Goal: Task Accomplishment & Management: Manage account settings

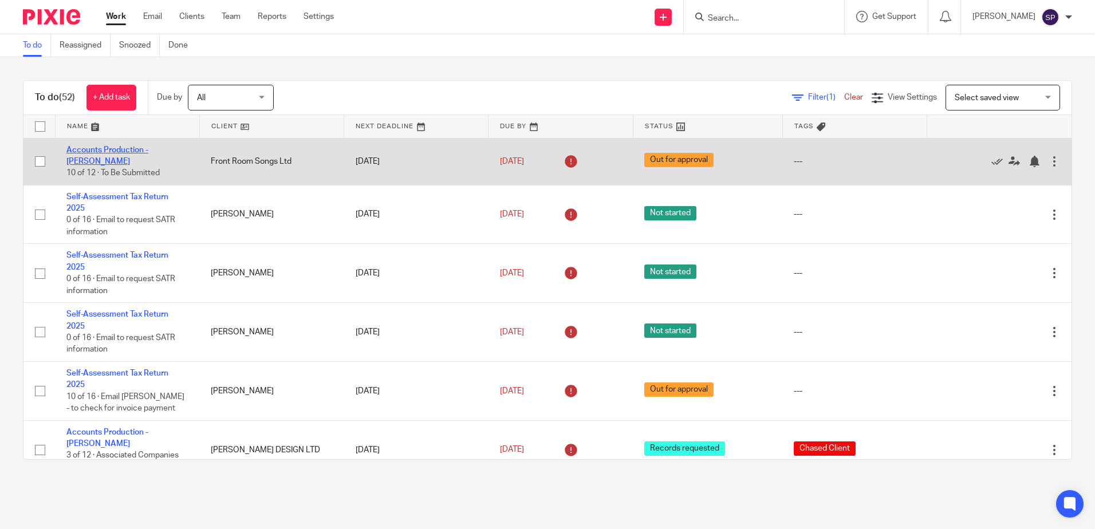
click at [104, 156] on link "Accounts Production - Sarah" at bounding box center [107, 155] width 82 height 19
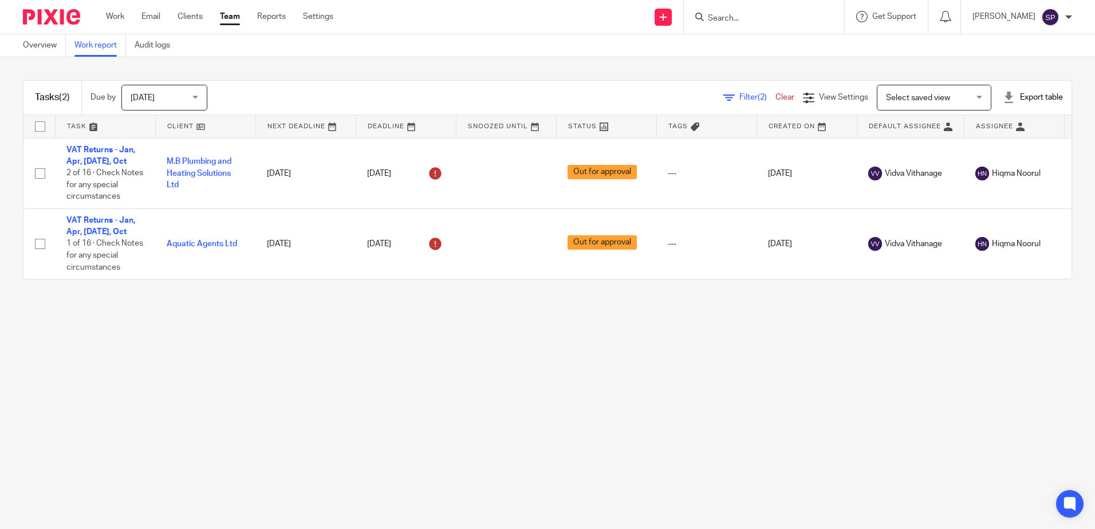
click at [740, 97] on span "Filter (2)" at bounding box center [758, 97] width 36 height 8
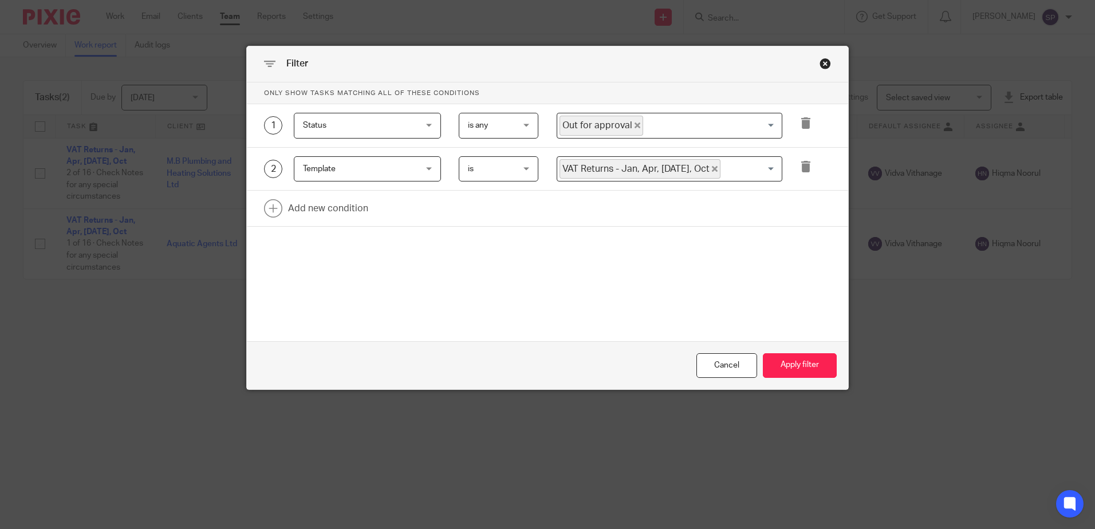
click at [634, 128] on span "Out for approval" at bounding box center [602, 126] width 84 height 20
click at [626, 125] on span "Out for approval" at bounding box center [602, 126] width 84 height 20
click at [627, 124] on span "Out for approval" at bounding box center [602, 126] width 84 height 20
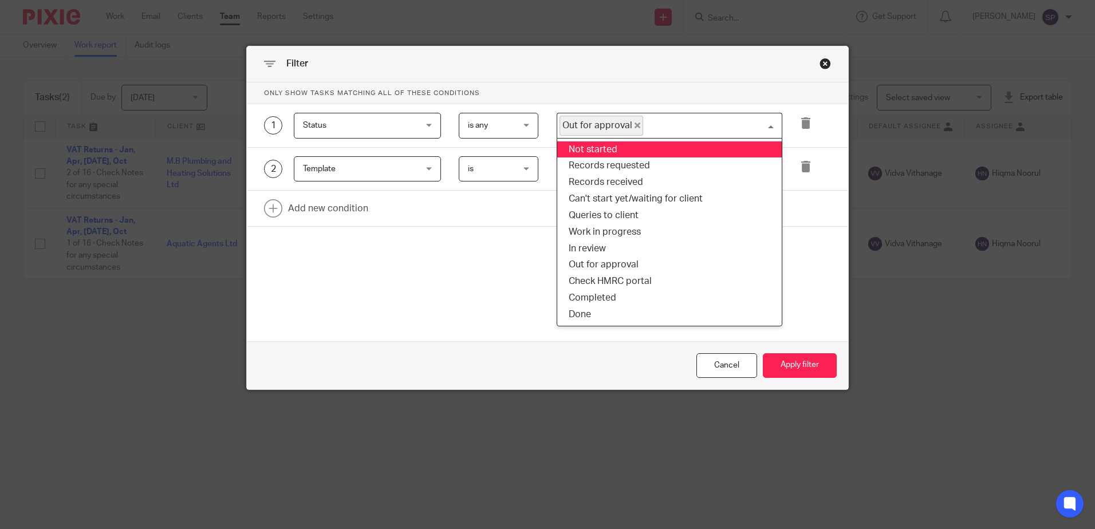
click at [635, 127] on icon "Deselect Out for approval" at bounding box center [638, 126] width 6 height 6
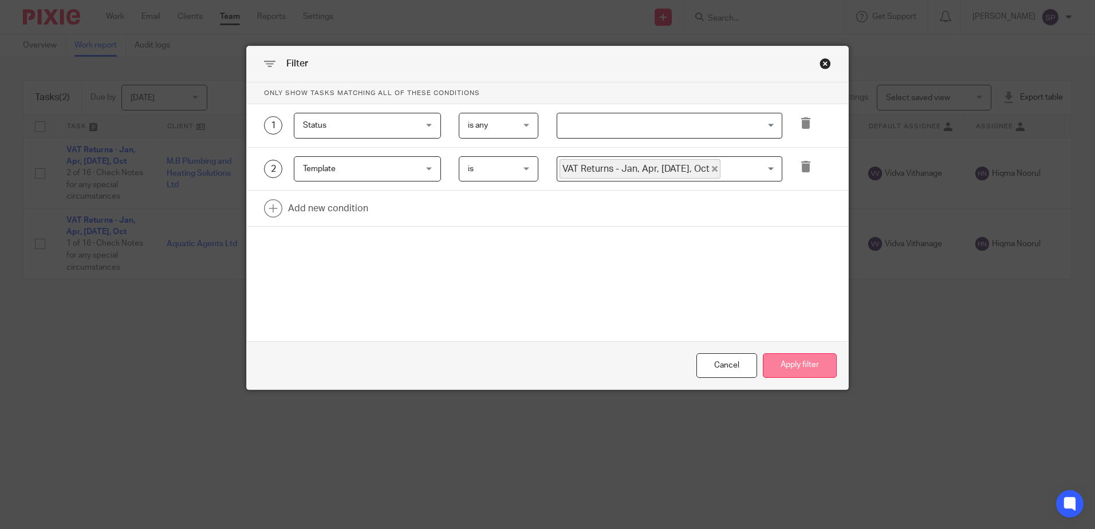
click at [803, 360] on button "Apply filter" at bounding box center [800, 365] width 74 height 25
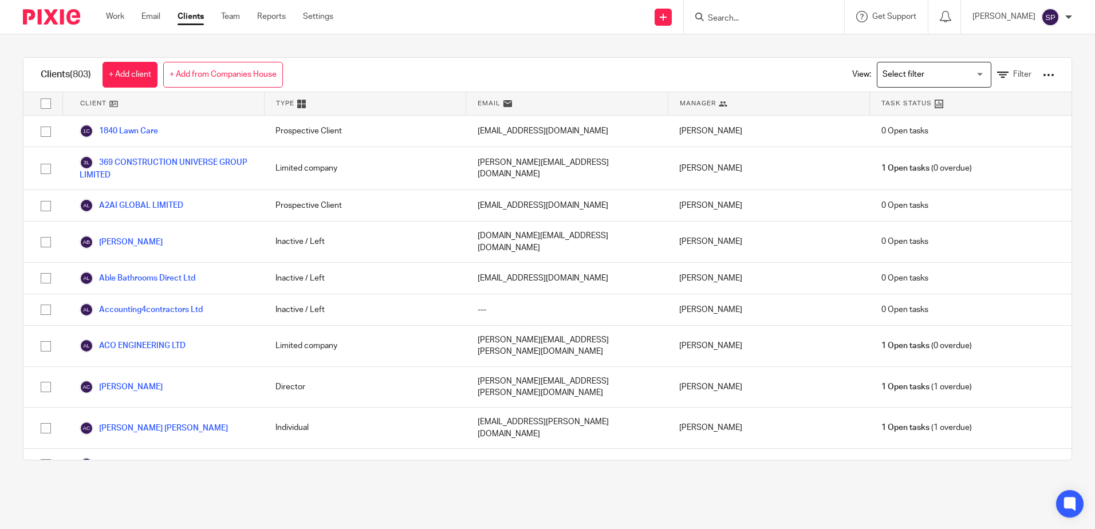
click at [730, 8] on div at bounding box center [764, 17] width 160 height 34
click at [730, 14] on input "Search" at bounding box center [758, 19] width 103 height 10
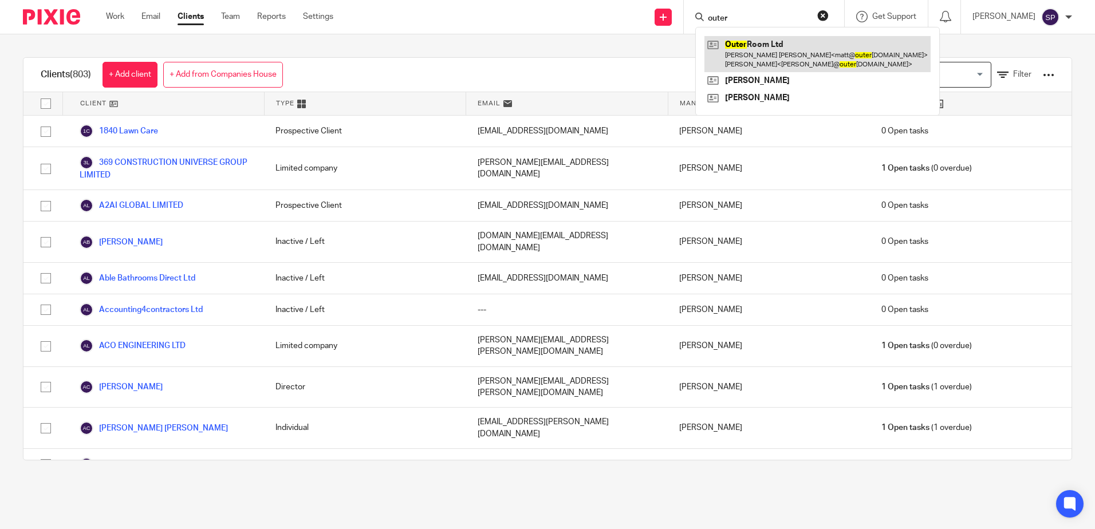
type input "outer"
click at [768, 48] on link at bounding box center [818, 54] width 226 height 36
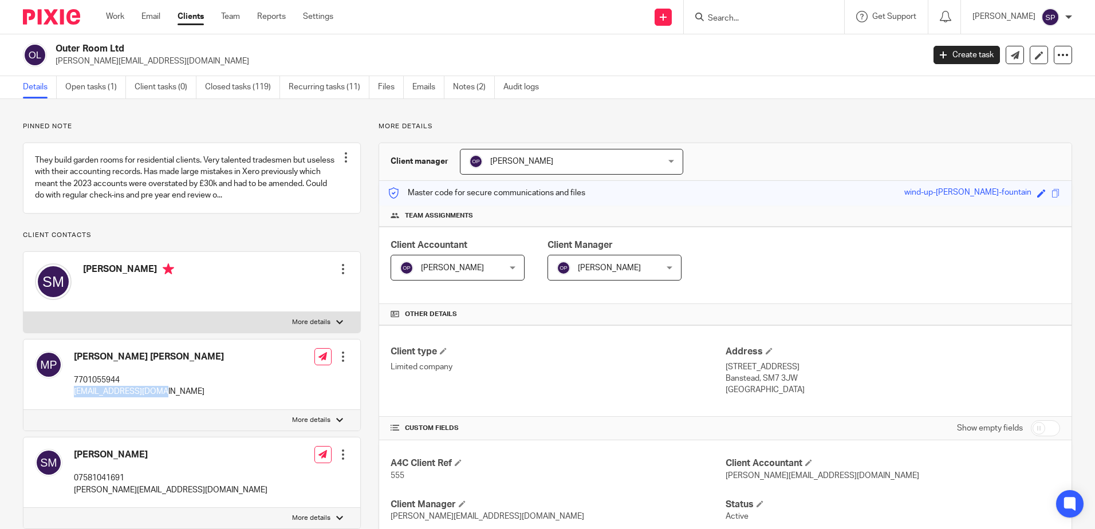
drag, startPoint x: 126, startPoint y: 403, endPoint x: 175, endPoint y: 414, distance: 50.0
click at [175, 410] on div "Matthew James Price 7701055944 matt@outerroom.co.uk Edit contact Create client …" at bounding box center [191, 375] width 337 height 70
copy p "matt@outerroom.co.uk"
drag, startPoint x: 74, startPoint y: 504, endPoint x: 167, endPoint y: 496, distance: 92.6
click at [167, 496] on div "Stuart McGrail 07581041691 stuart@outerroom.co.uk Edit contact Create client fr…" at bounding box center [191, 473] width 337 height 70
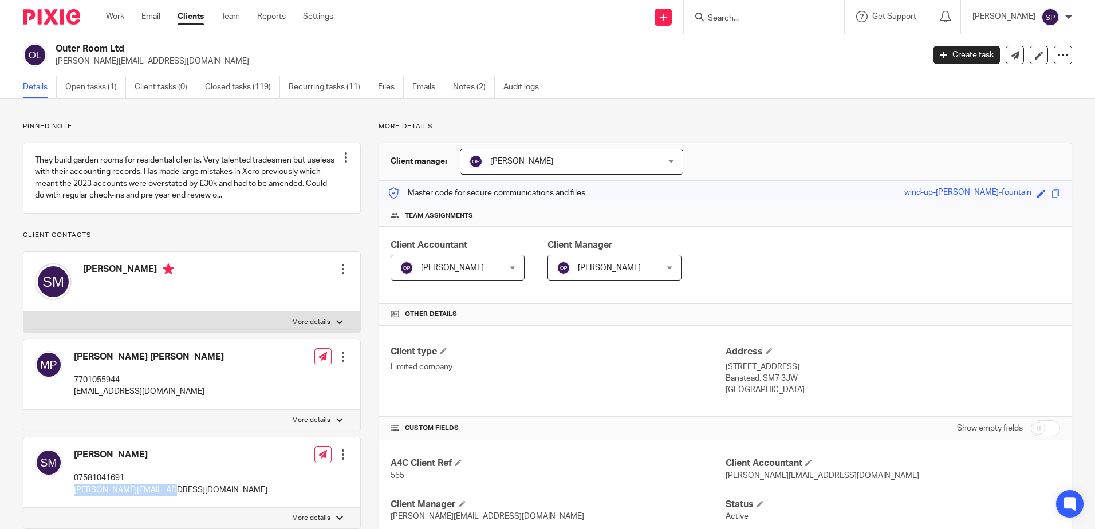
copy p "stuart@outerroom.co.uk"
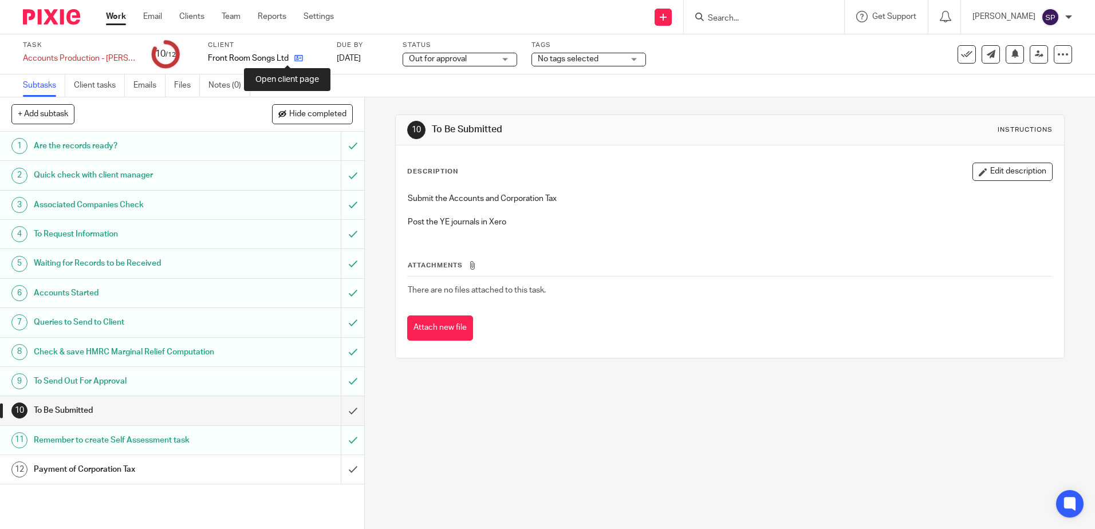
click at [294, 60] on icon at bounding box center [298, 58] width 9 height 9
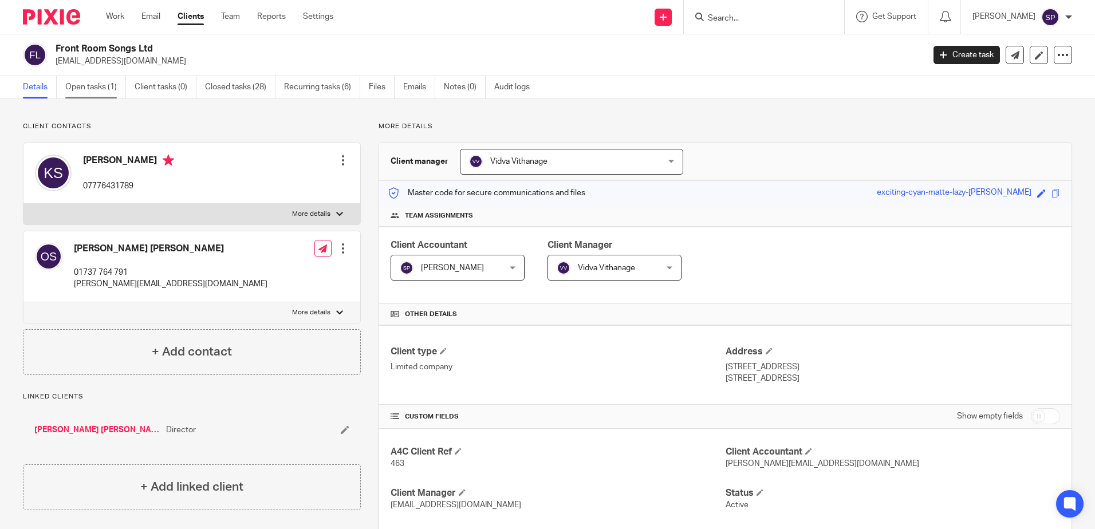
click at [74, 82] on link "Open tasks (1)" at bounding box center [95, 87] width 61 height 22
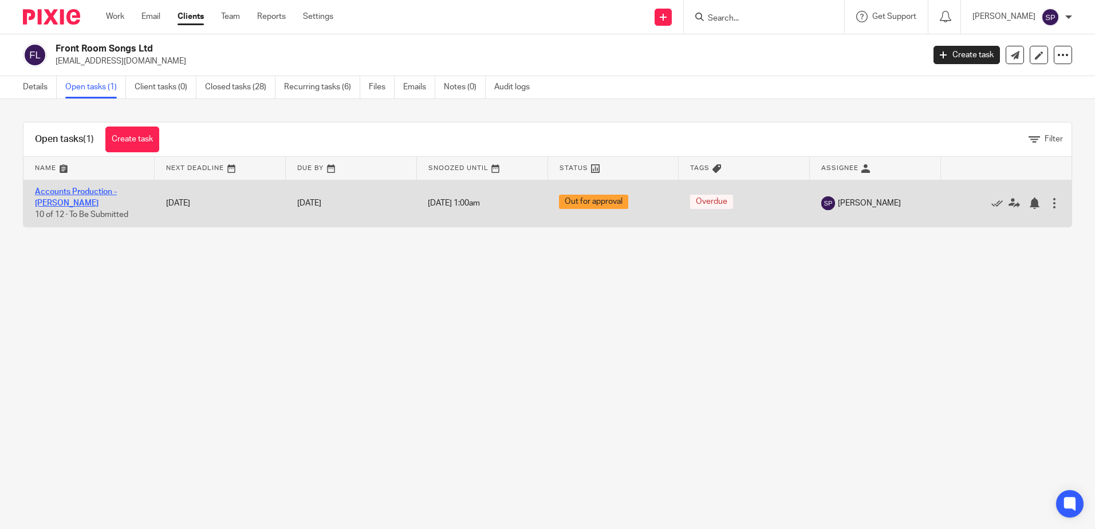
click at [114, 195] on link "Accounts Production - [PERSON_NAME]" at bounding box center [76, 197] width 82 height 19
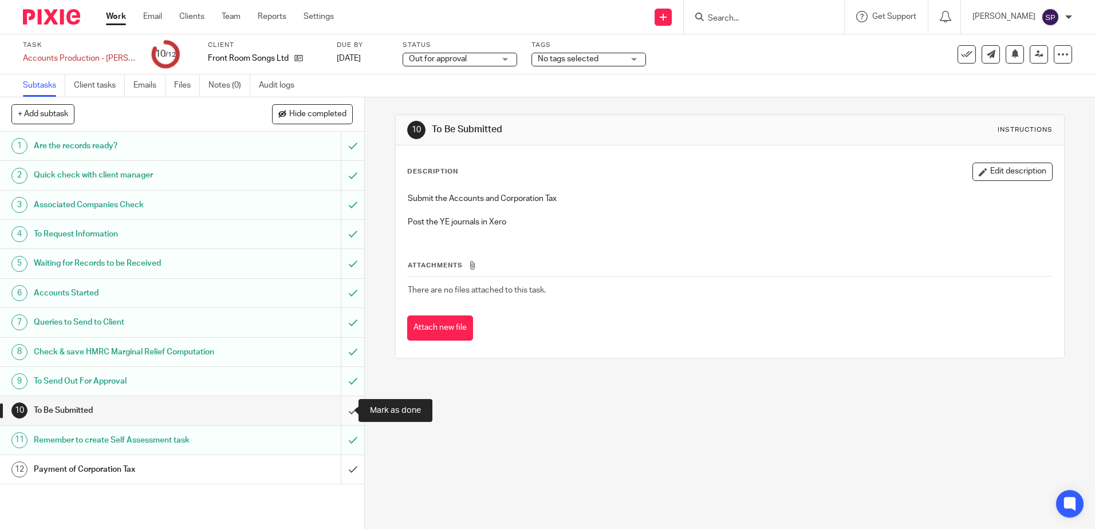
click at [340, 412] on input "submit" at bounding box center [182, 410] width 364 height 29
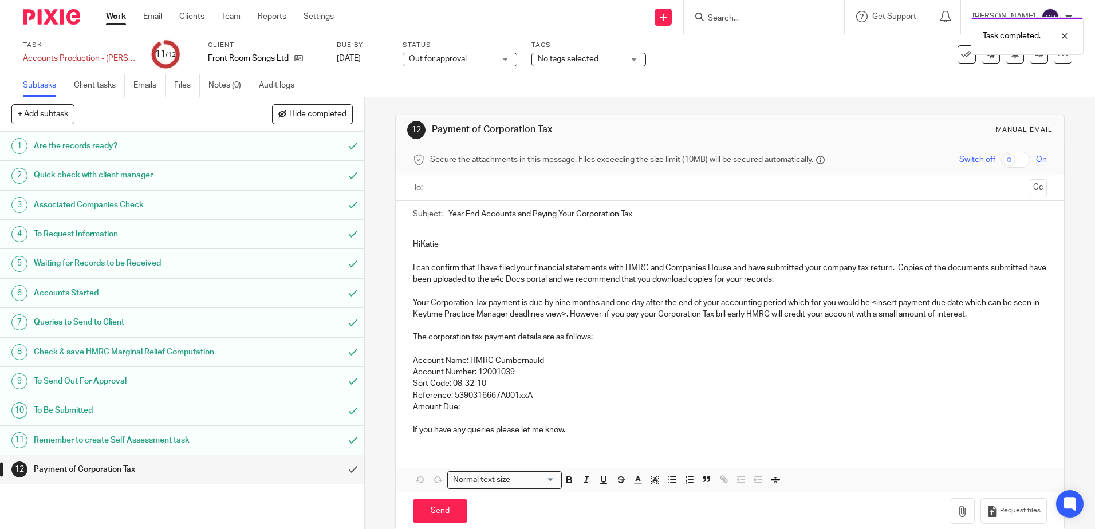
click at [497, 57] on div "Out for approval Out for approval" at bounding box center [460, 60] width 115 height 14
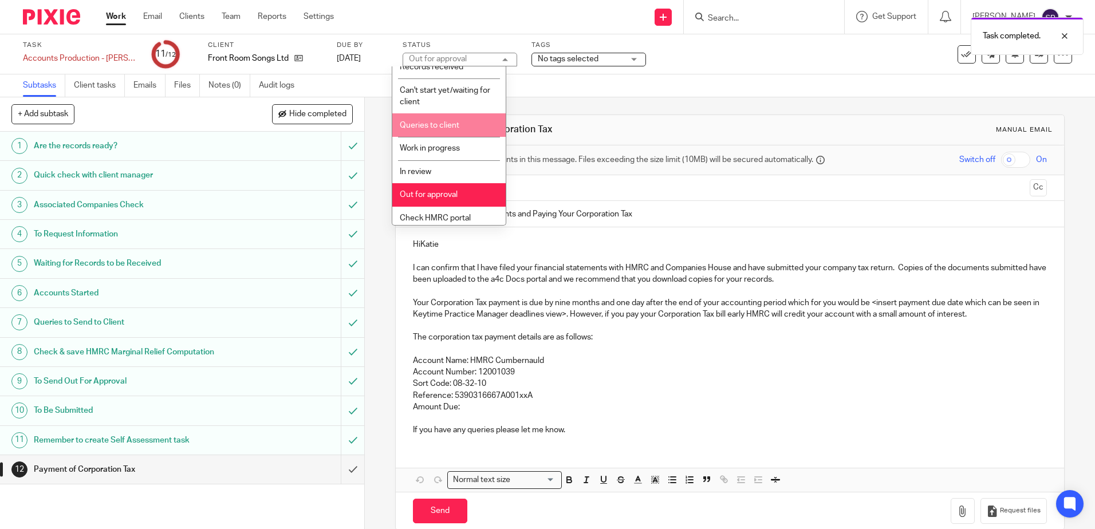
scroll to position [85, 0]
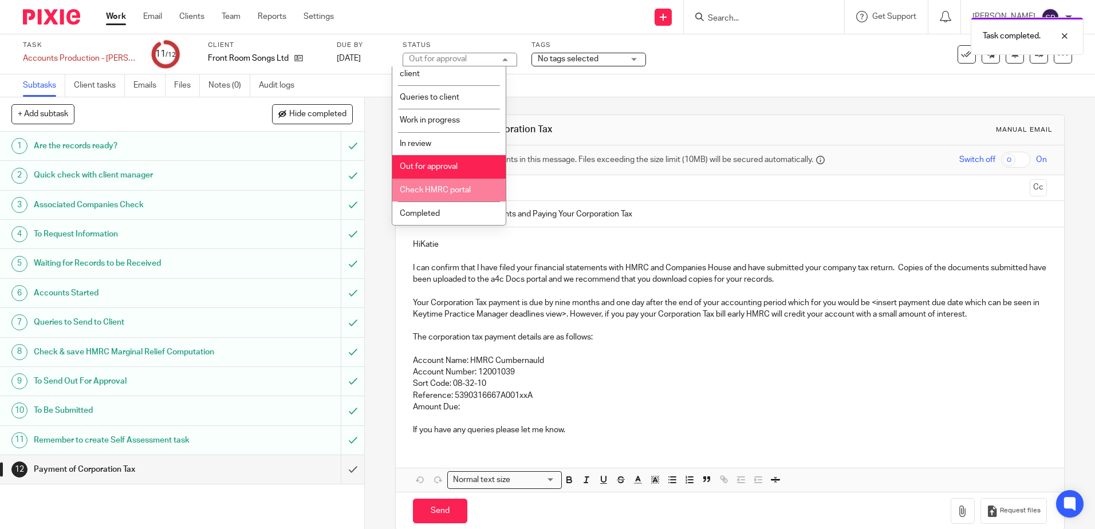
click at [449, 189] on span "Check HMRC portal" at bounding box center [435, 190] width 71 height 8
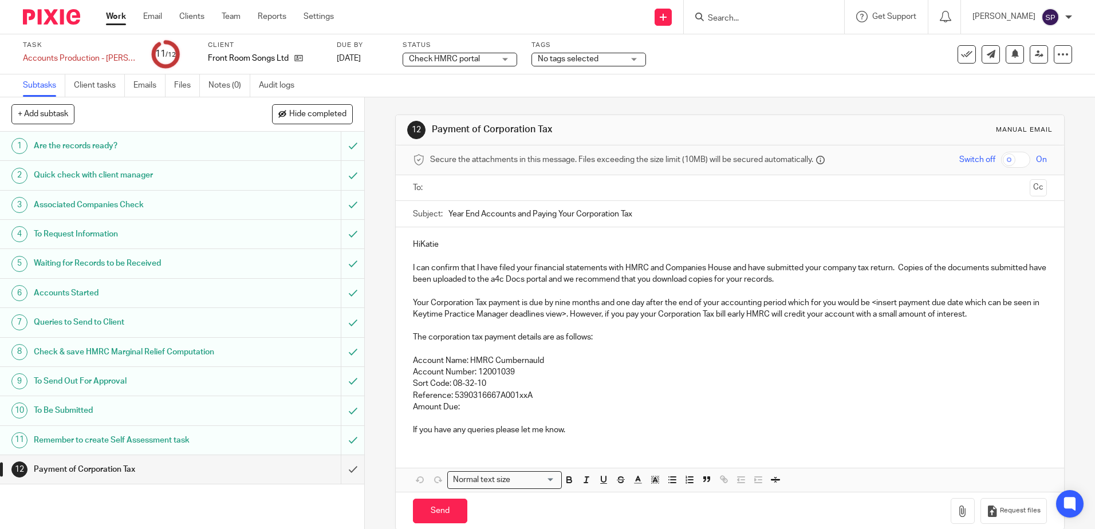
click at [121, 19] on link "Work" at bounding box center [116, 16] width 20 height 11
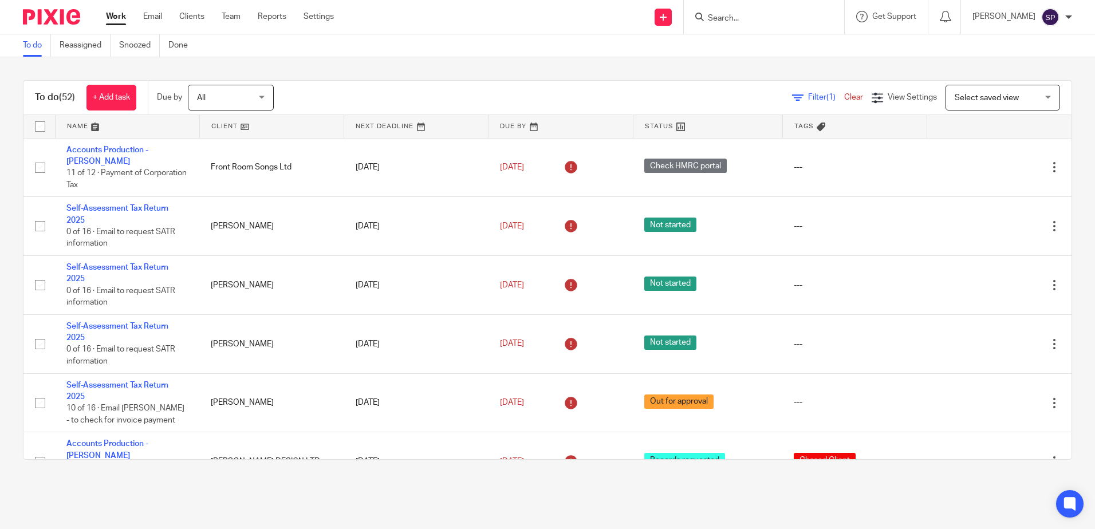
click at [741, 18] on input "Search" at bounding box center [758, 19] width 103 height 10
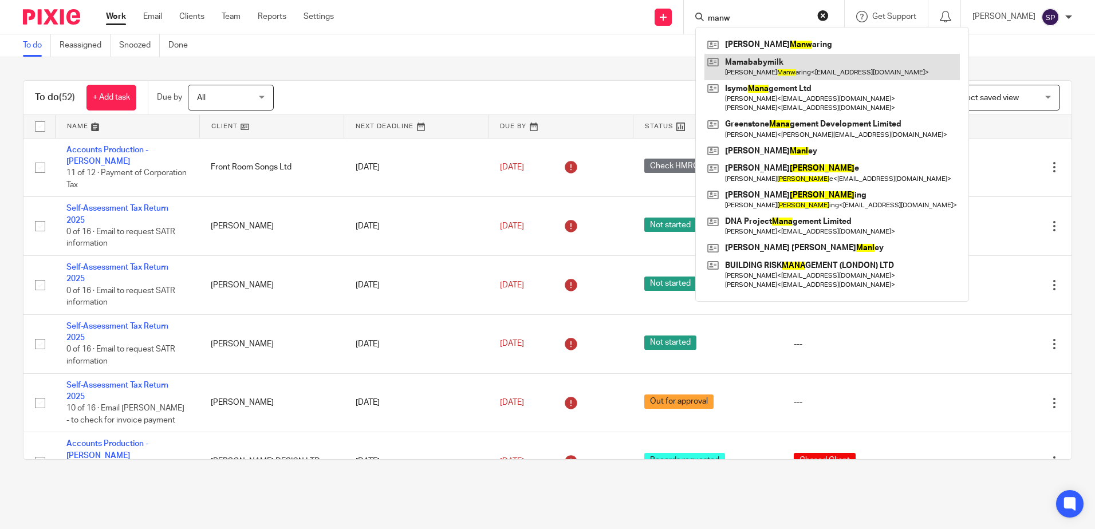
type input "manw"
click at [772, 64] on link at bounding box center [832, 67] width 255 height 26
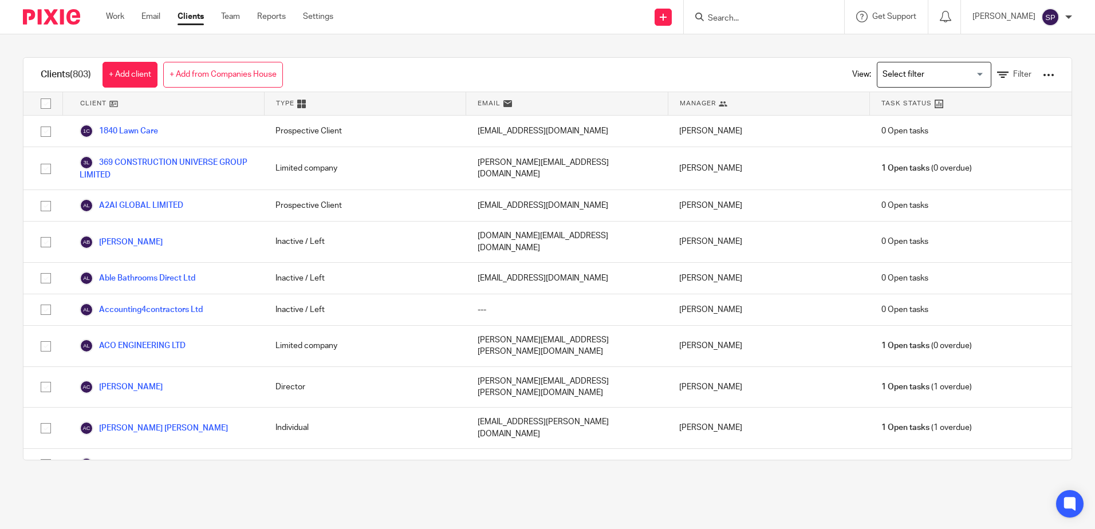
click at [741, 21] on input "Search" at bounding box center [758, 19] width 103 height 10
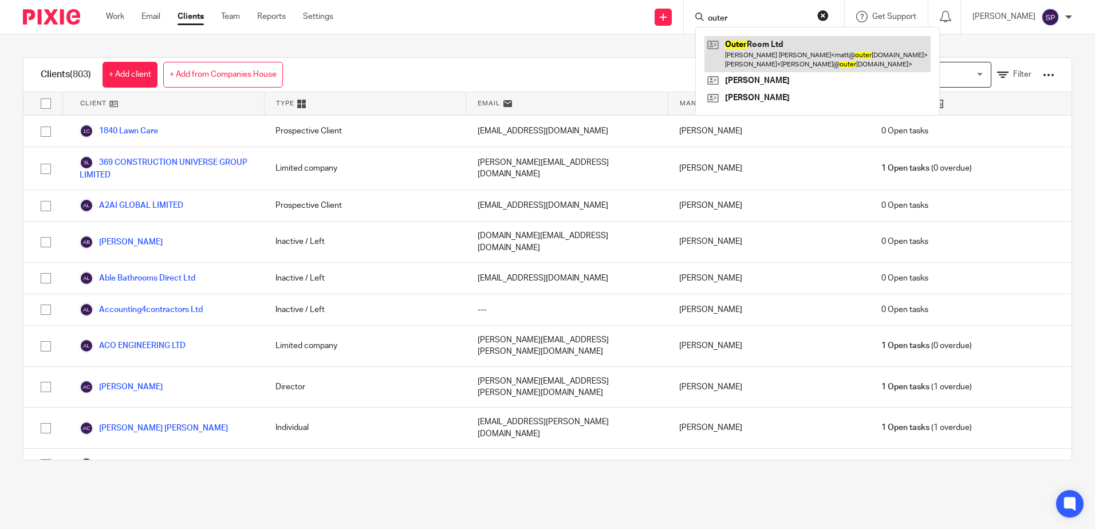
type input "outer"
click at [774, 49] on link at bounding box center [818, 54] width 226 height 36
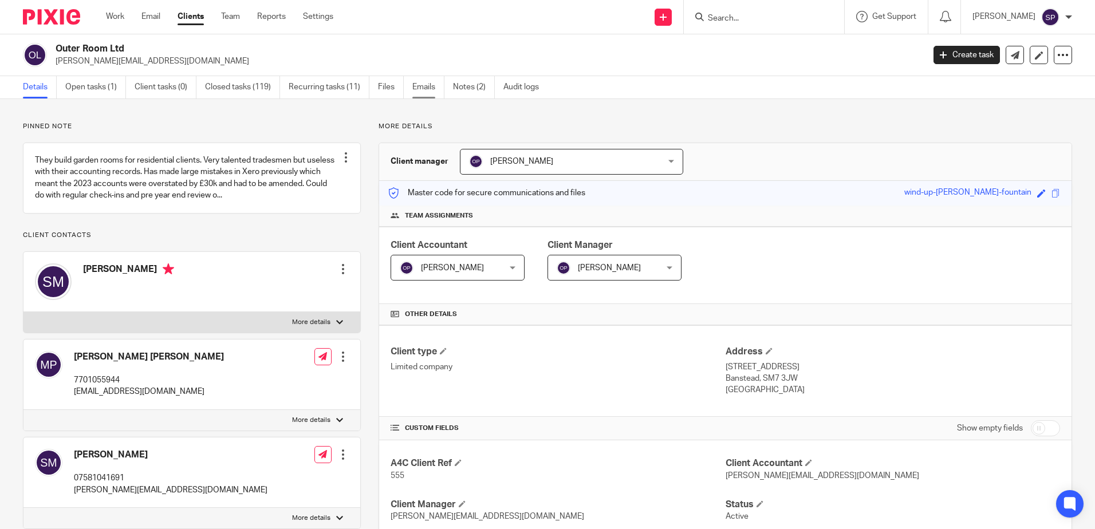
click at [424, 89] on link "Emails" at bounding box center [428, 87] width 32 height 22
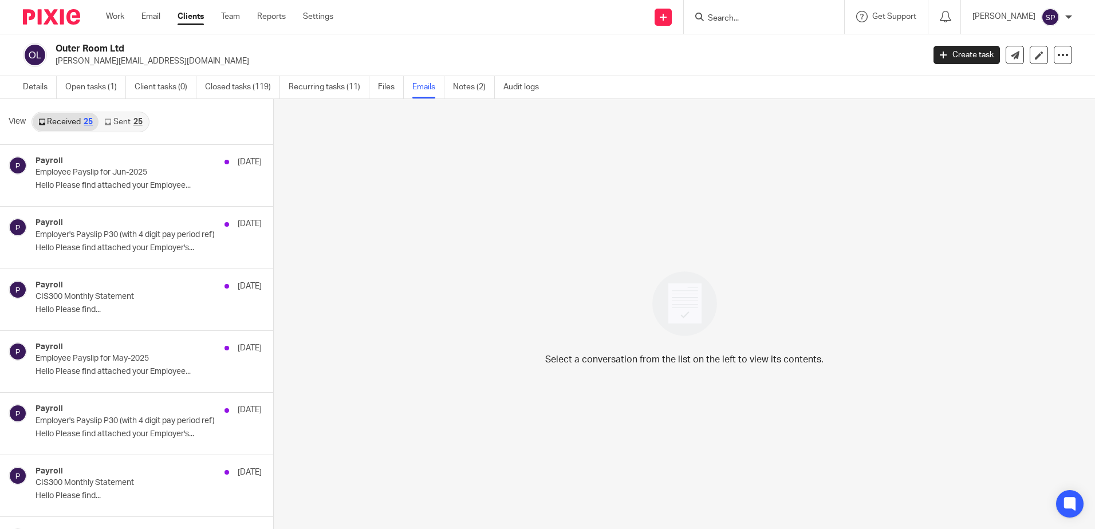
click at [113, 122] on link "Sent 25" at bounding box center [123, 122] width 49 height 18
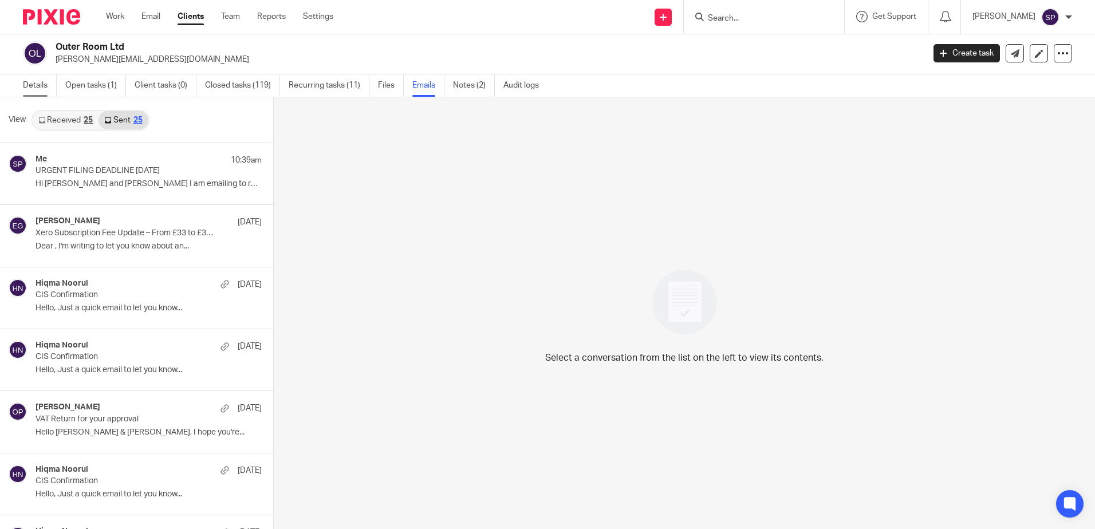
click at [33, 85] on link "Details" at bounding box center [40, 85] width 34 height 22
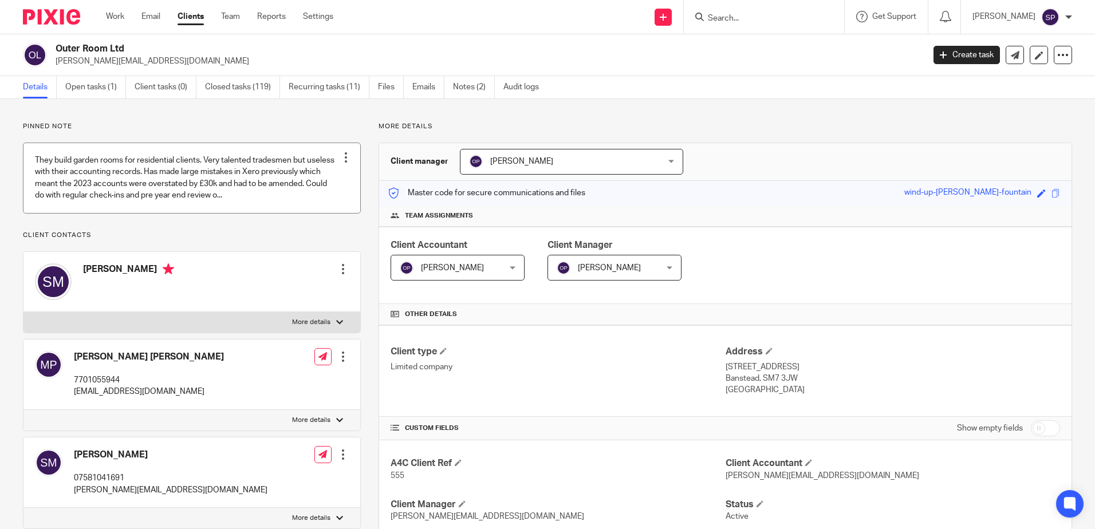
scroll to position [57, 0]
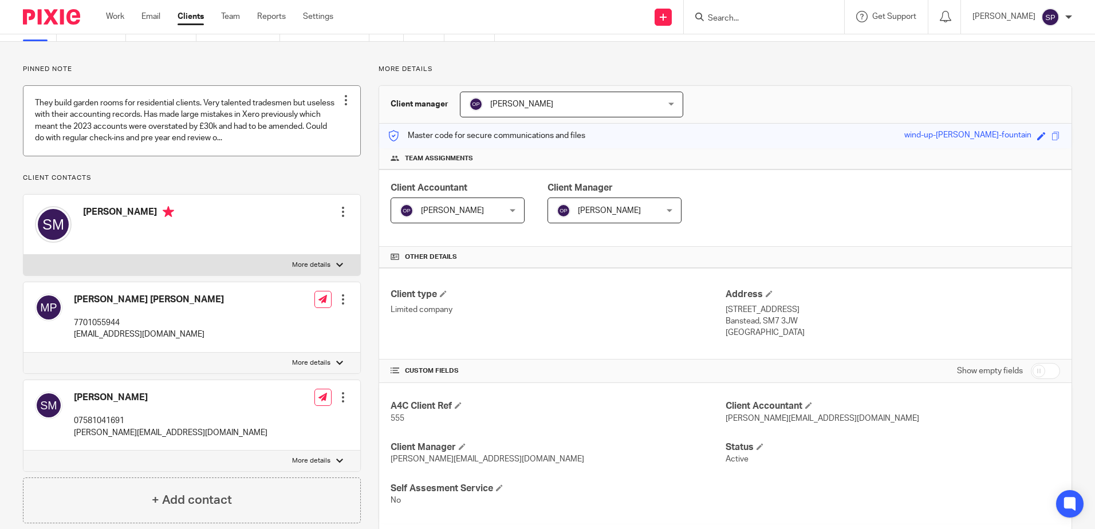
click at [343, 103] on div at bounding box center [345, 100] width 11 height 11
click at [339, 183] on div "Pinned note They build garden rooms for residential clients. Very talented trad…" at bounding box center [192, 294] width 338 height 459
click at [313, 155] on link at bounding box center [191, 120] width 337 height 69
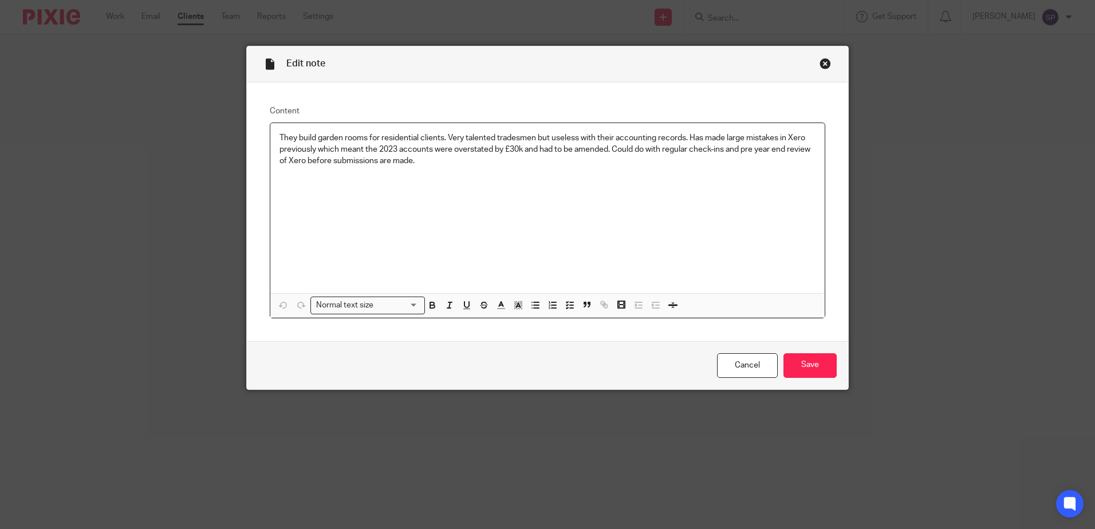
click at [820, 65] on div "Close this dialog window" at bounding box center [825, 63] width 11 height 11
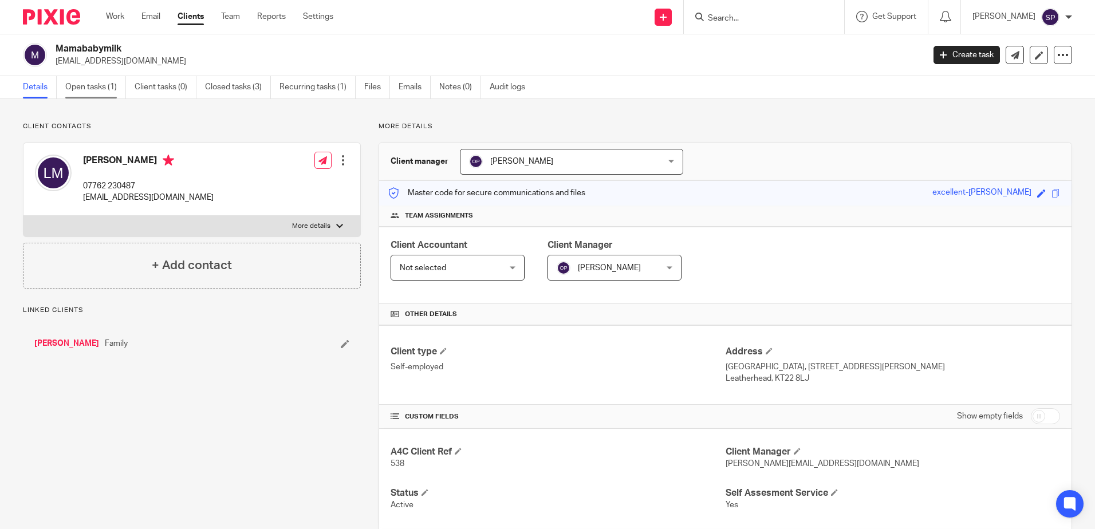
click at [99, 89] on link "Open tasks (1)" at bounding box center [95, 87] width 61 height 22
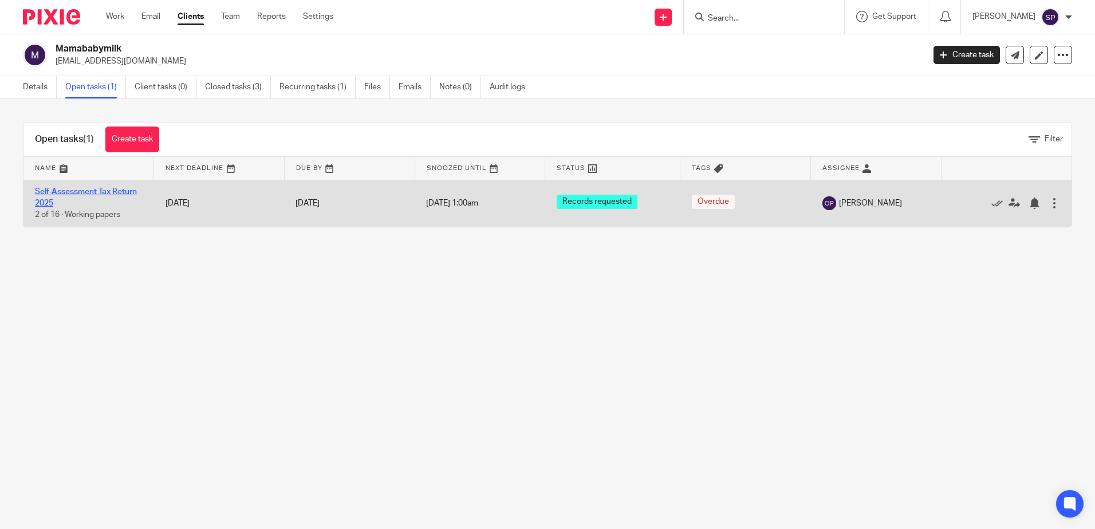
click at [104, 189] on link "Self-Assessment Tax Return 2025" at bounding box center [86, 197] width 102 height 19
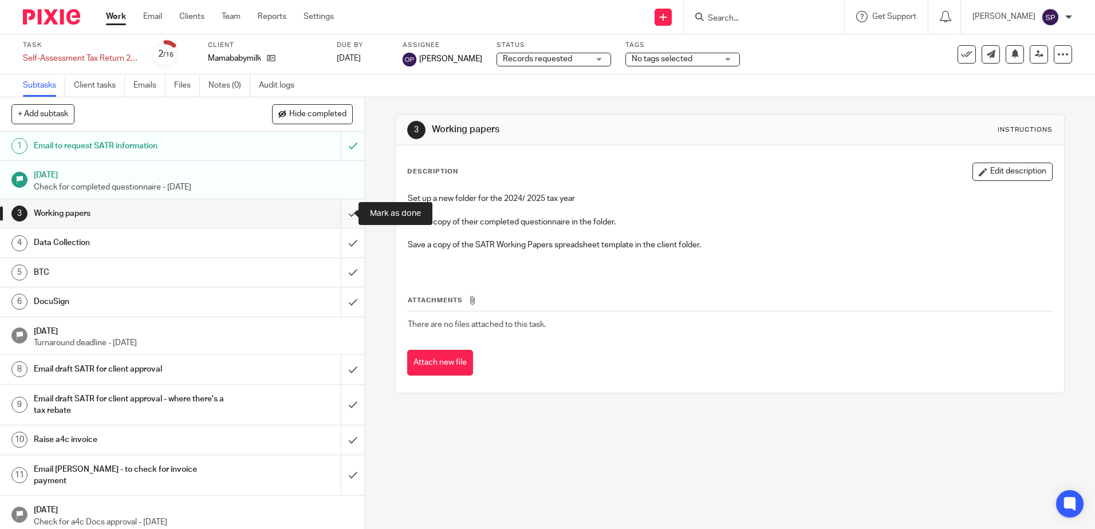
click at [343, 210] on input "submit" at bounding box center [182, 213] width 364 height 29
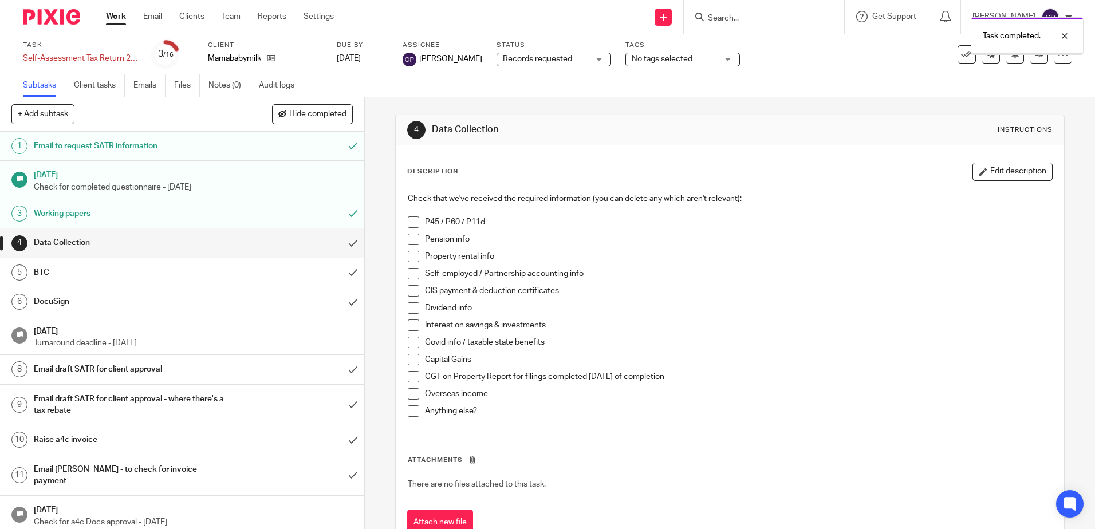
click at [586, 62] on div "Records requested Records requested" at bounding box center [554, 60] width 115 height 14
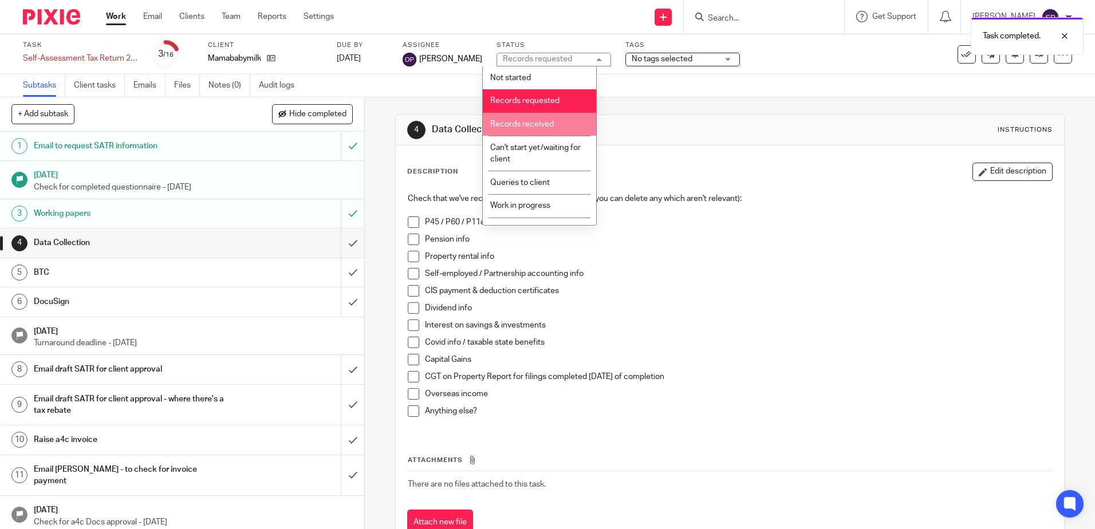
click at [545, 116] on li "Records received" at bounding box center [539, 124] width 113 height 23
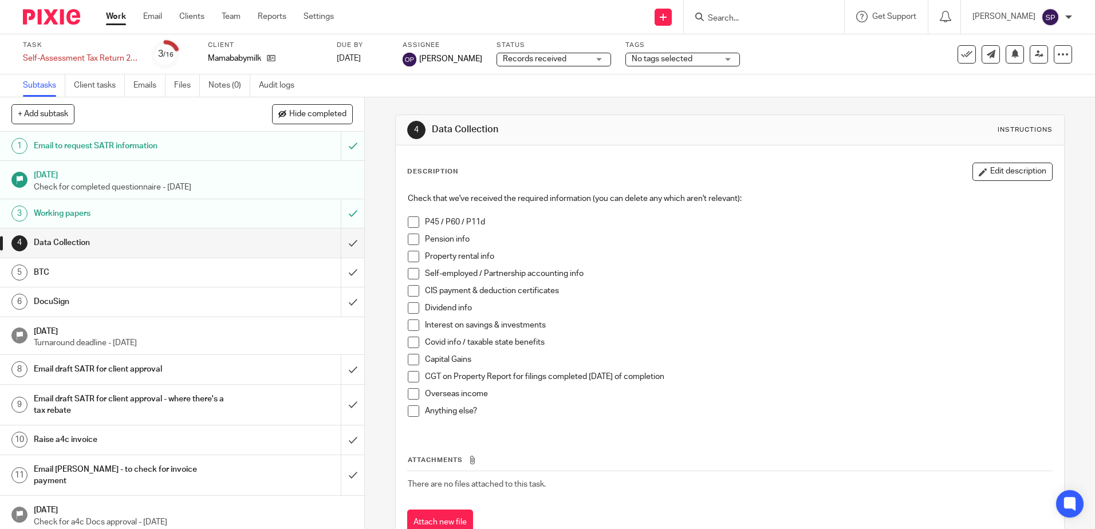
click at [111, 19] on link "Work" at bounding box center [116, 16] width 20 height 11
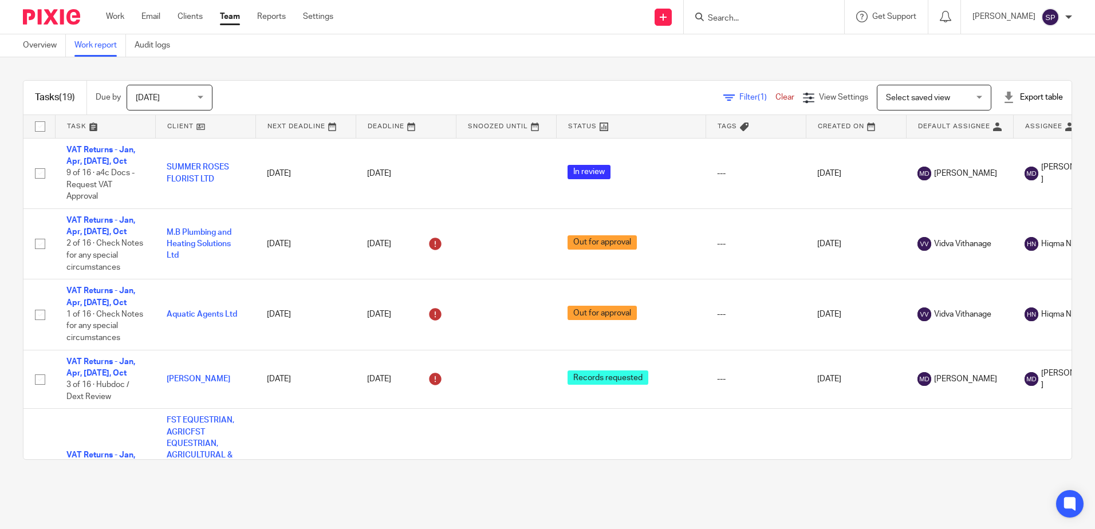
click at [261, 66] on div "Tasks (19) Due by Today Today Today Tomorrow This week Next week This month Nex…" at bounding box center [547, 270] width 1095 height 426
click at [723, 101] on icon at bounding box center [728, 97] width 11 height 11
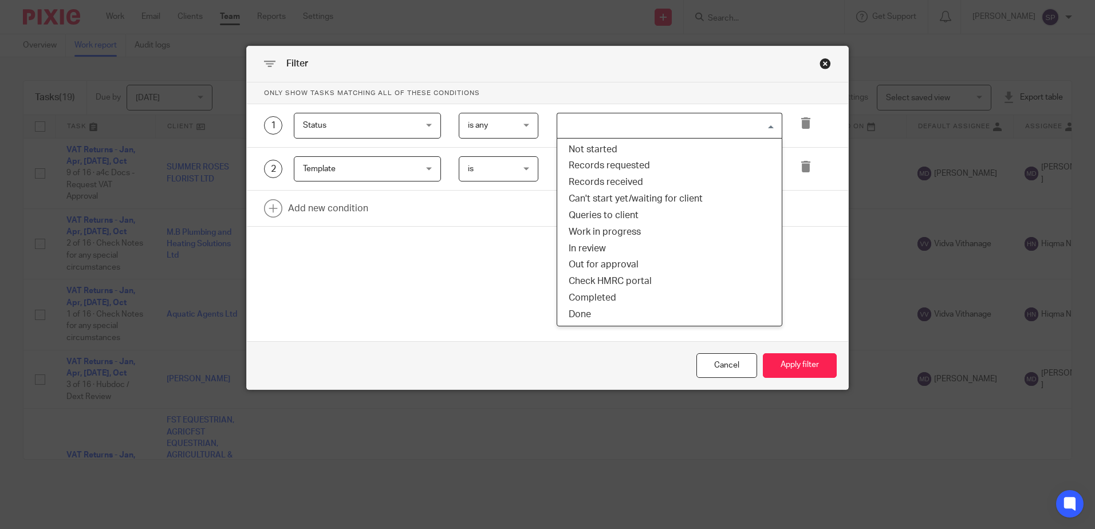
click at [646, 118] on input "Search for option" at bounding box center [667, 126] width 217 height 20
click at [603, 167] on li "Records requested" at bounding box center [669, 166] width 225 height 17
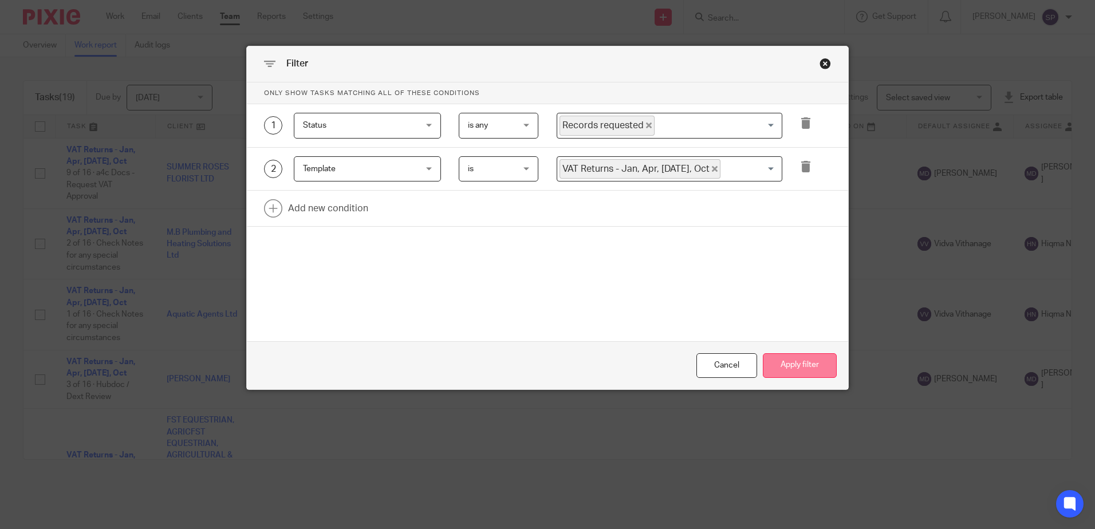
click at [778, 366] on button "Apply filter" at bounding box center [800, 365] width 74 height 25
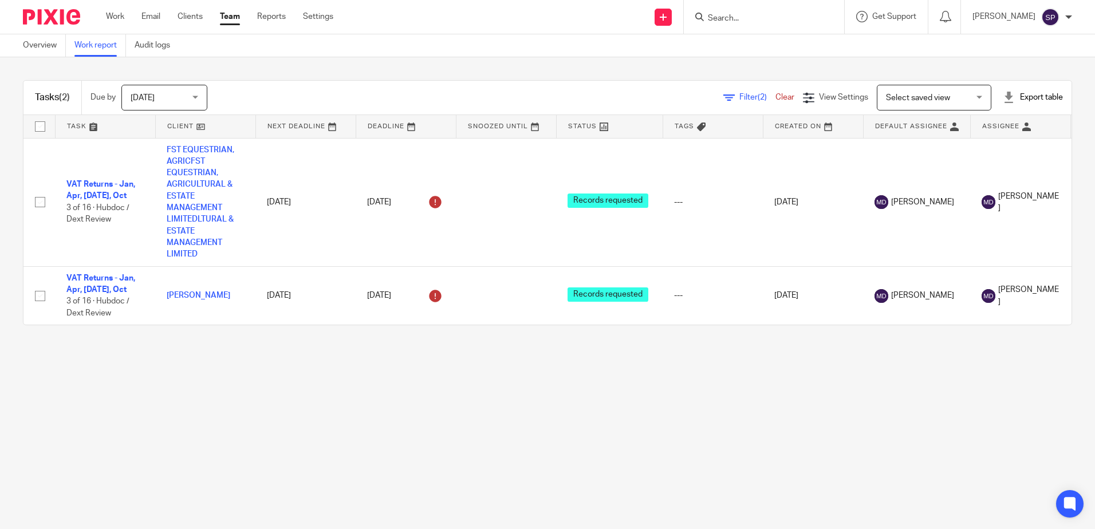
click at [723, 94] on icon at bounding box center [728, 97] width 11 height 11
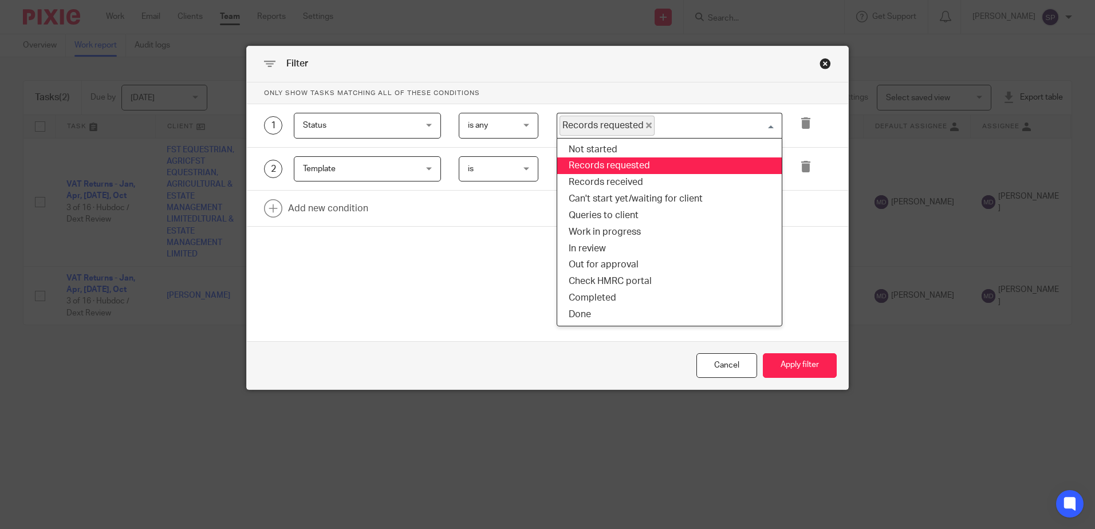
click at [646, 127] on span "Records requested" at bounding box center [607, 126] width 95 height 20
click at [646, 127] on icon "Deselect Records requested" at bounding box center [649, 126] width 6 height 6
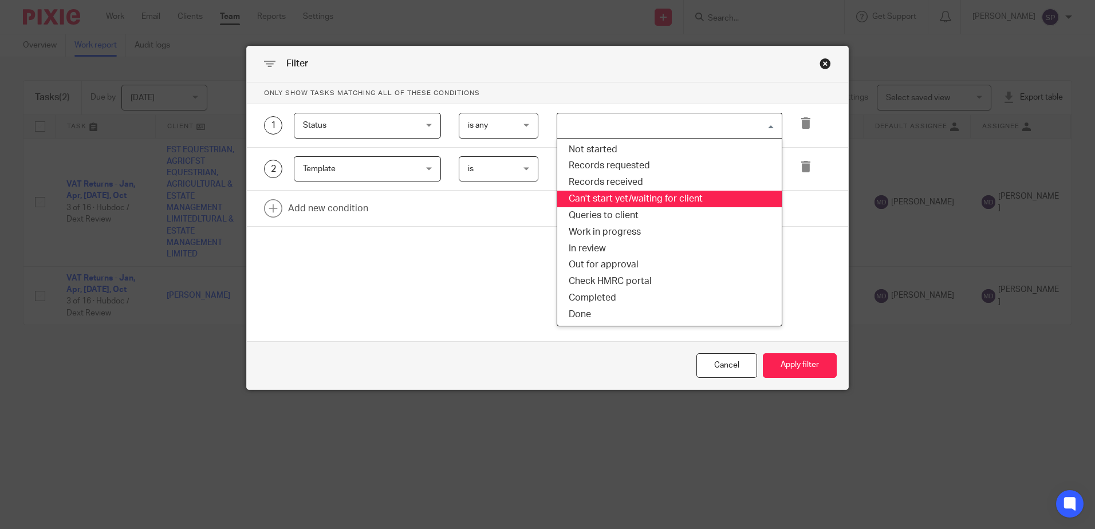
click at [607, 198] on li "Can't start yet/waiting for client" at bounding box center [669, 199] width 225 height 17
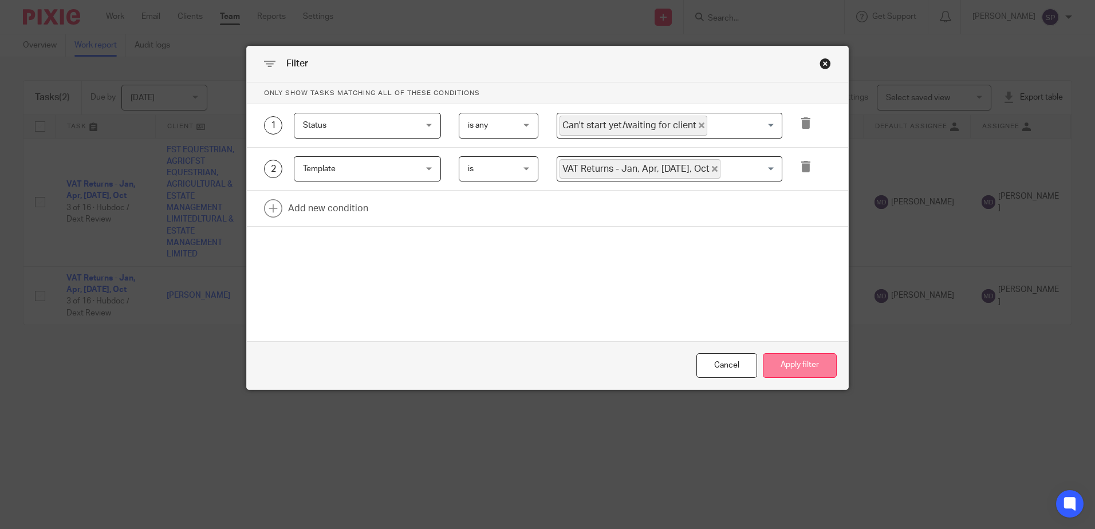
click at [799, 365] on button "Apply filter" at bounding box center [800, 365] width 74 height 25
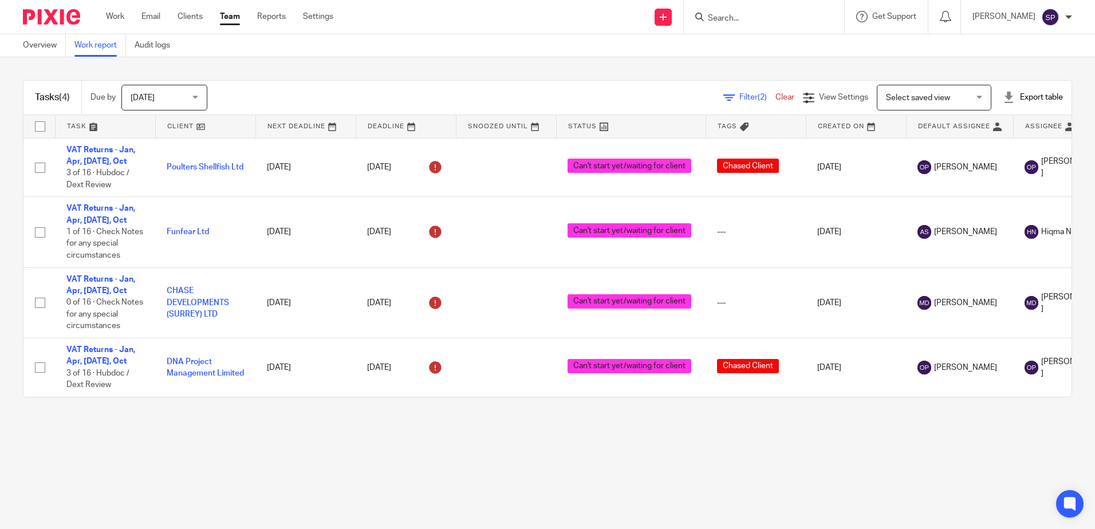
click at [740, 97] on span "Filter (2)" at bounding box center [758, 97] width 36 height 8
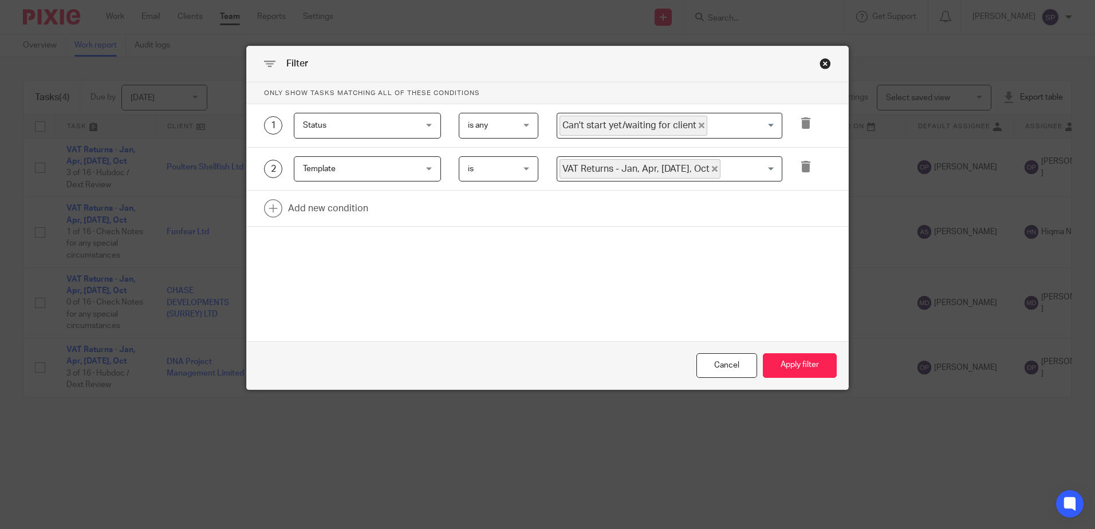
click at [699, 123] on icon "Deselect Can't start yet/waiting for client" at bounding box center [702, 126] width 6 height 6
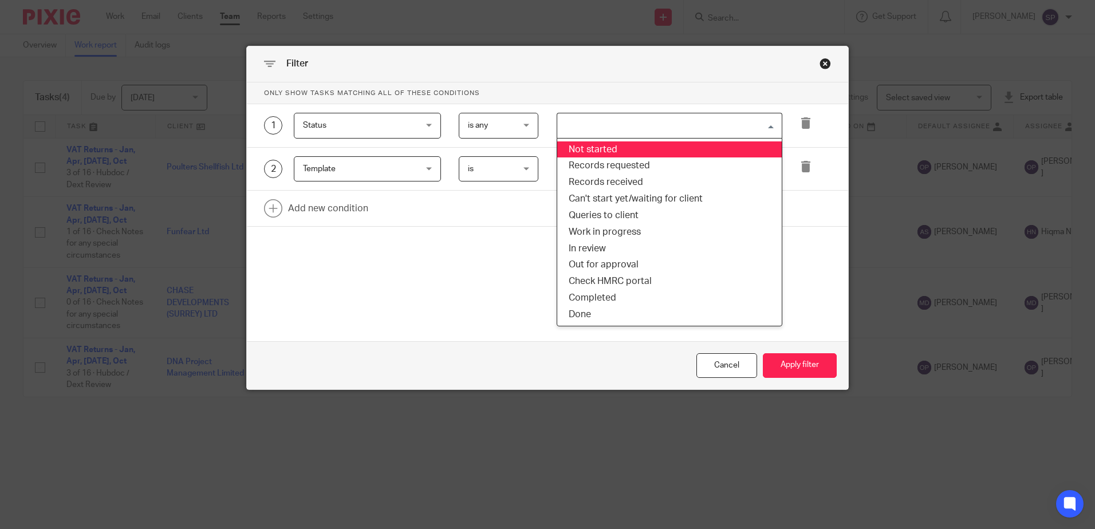
click at [691, 123] on input "Search for option" at bounding box center [667, 126] width 217 height 20
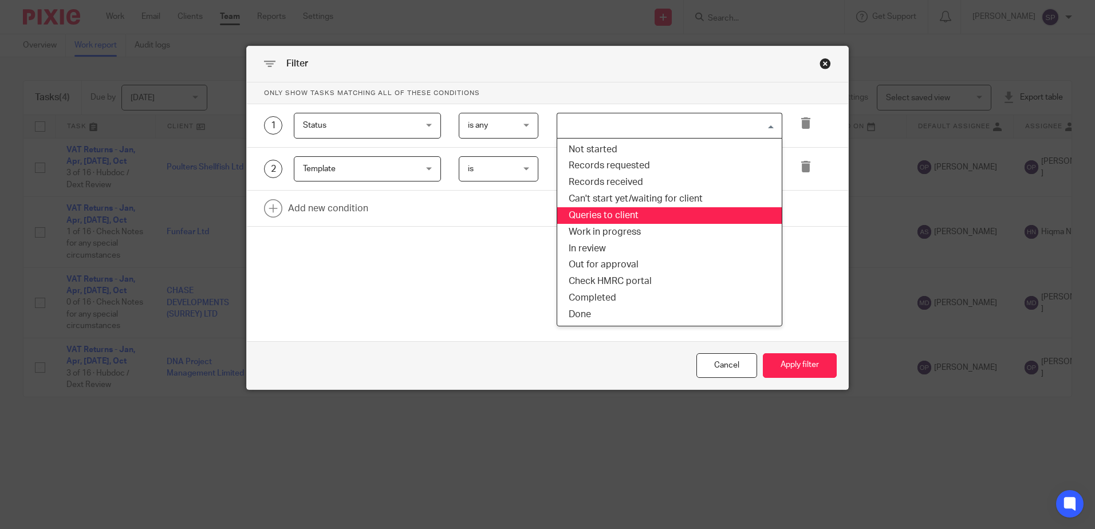
click at [643, 215] on li "Queries to client" at bounding box center [669, 215] width 225 height 17
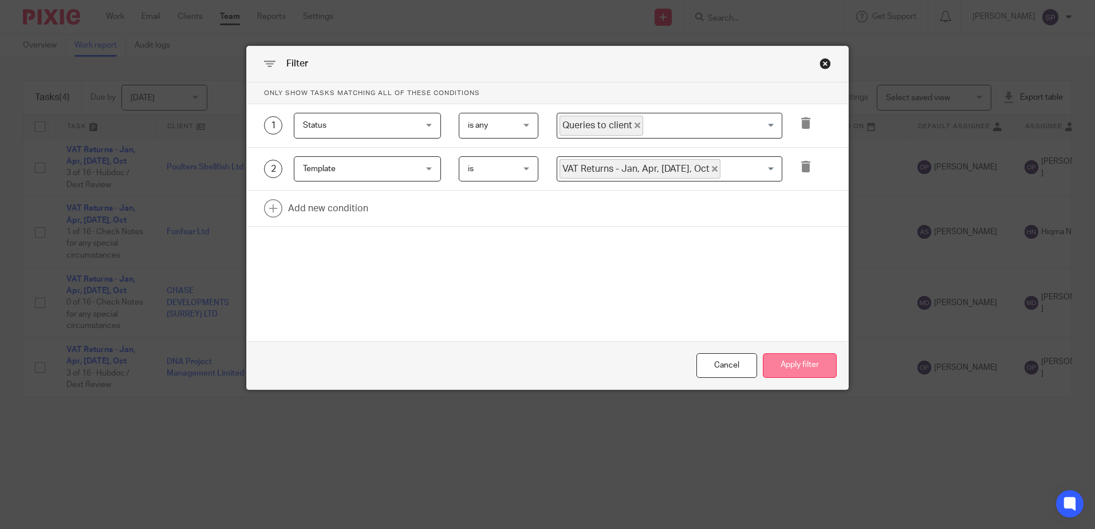
click at [813, 369] on button "Apply filter" at bounding box center [800, 365] width 74 height 25
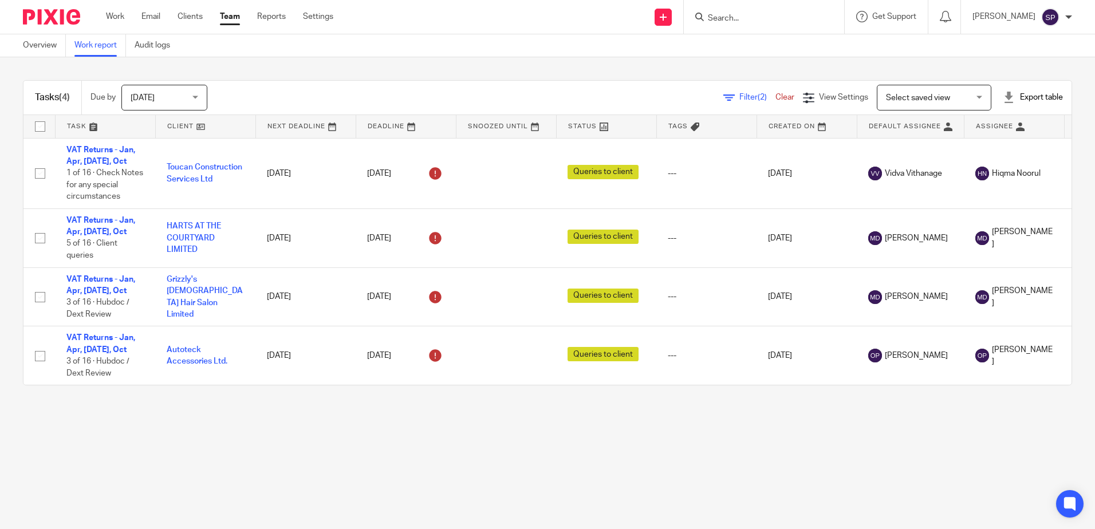
click at [740, 95] on span "Filter (2)" at bounding box center [758, 97] width 36 height 8
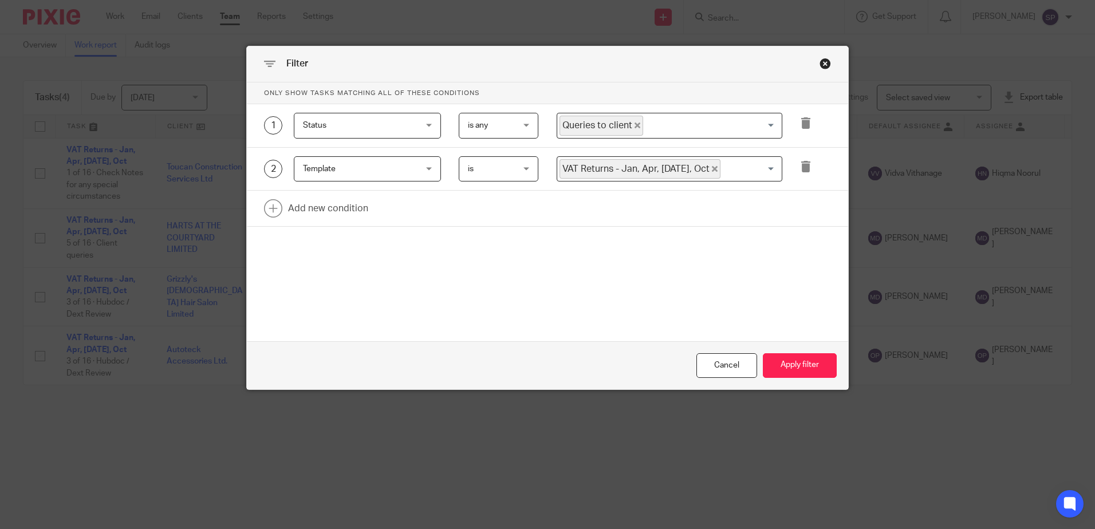
click at [635, 125] on icon "Deselect Queries to client" at bounding box center [638, 126] width 6 height 6
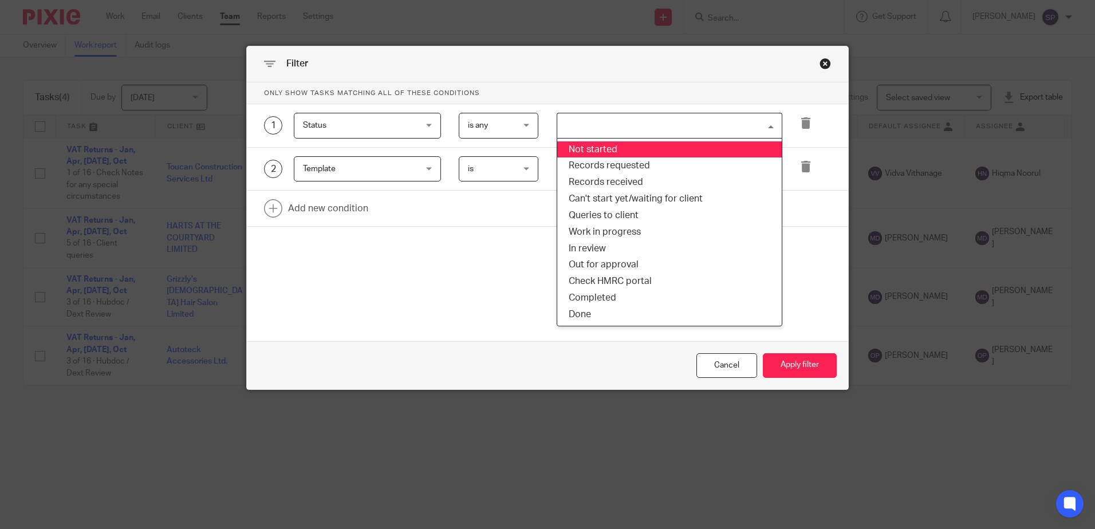
click at [633, 125] on input "Search for option" at bounding box center [667, 126] width 217 height 20
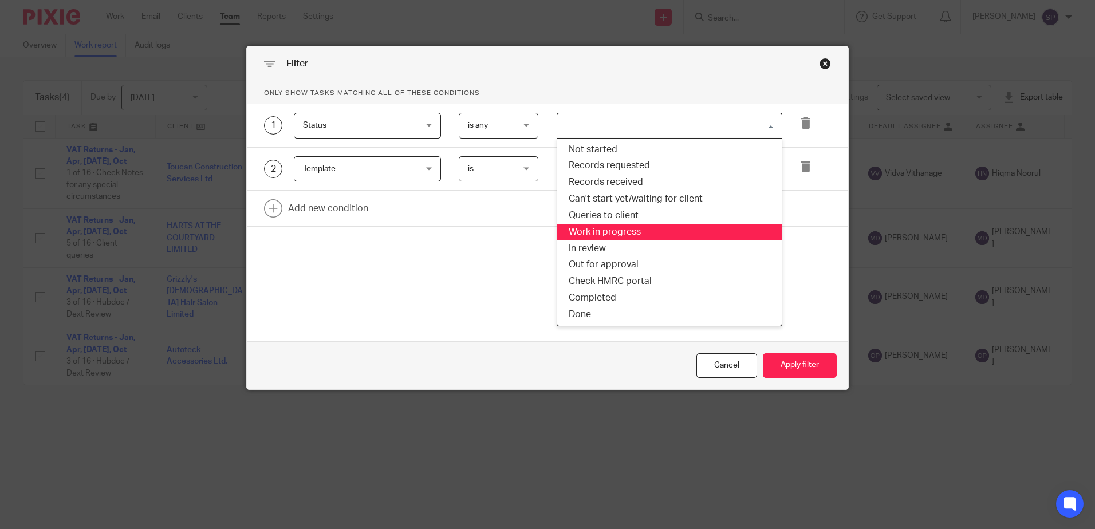
click at [606, 226] on li "Work in progress" at bounding box center [669, 232] width 225 height 17
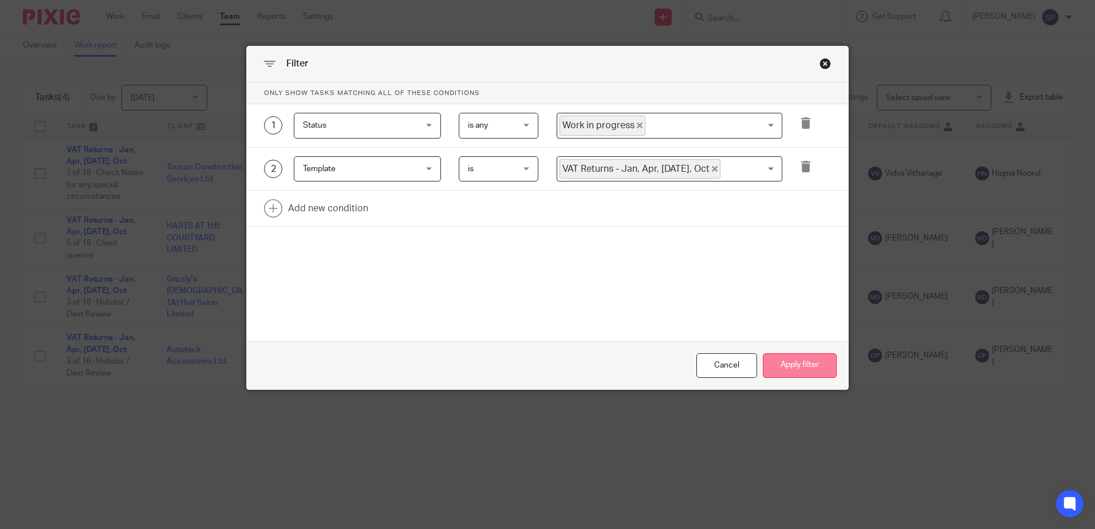
click at [802, 370] on button "Apply filter" at bounding box center [800, 365] width 74 height 25
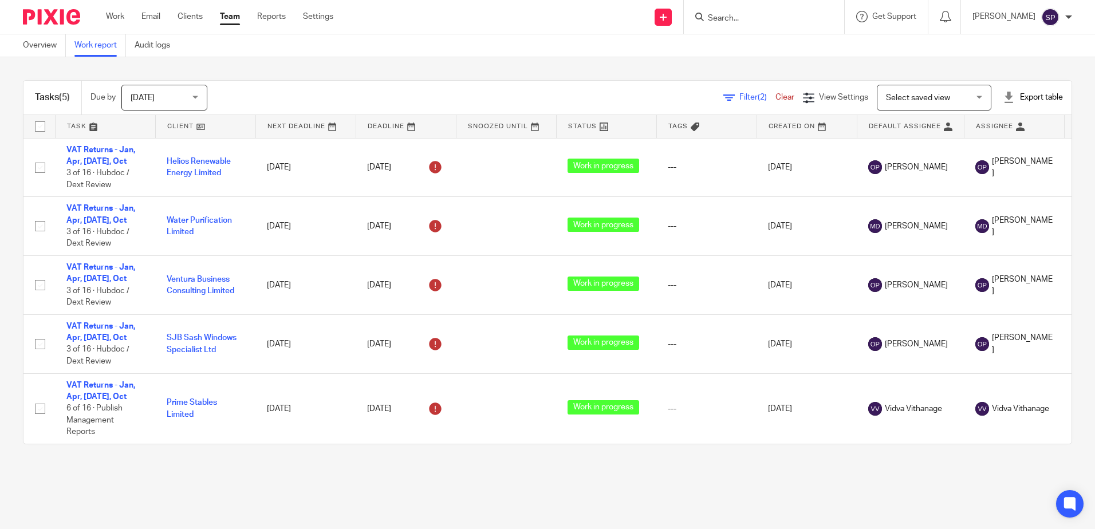
click at [758, 98] on span "(2)" at bounding box center [762, 97] width 9 height 8
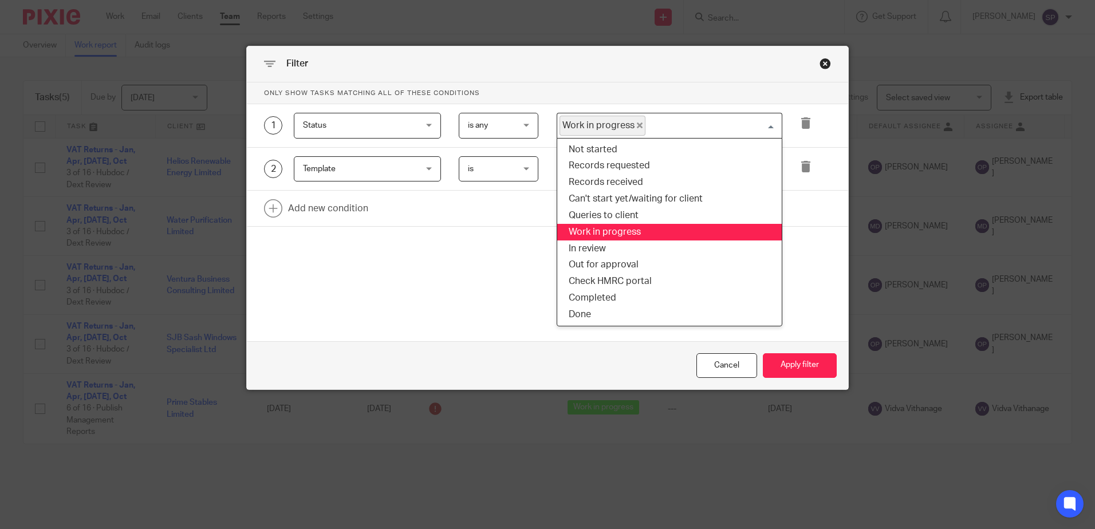
click at [630, 127] on span "Work in progress" at bounding box center [603, 126] width 86 height 20
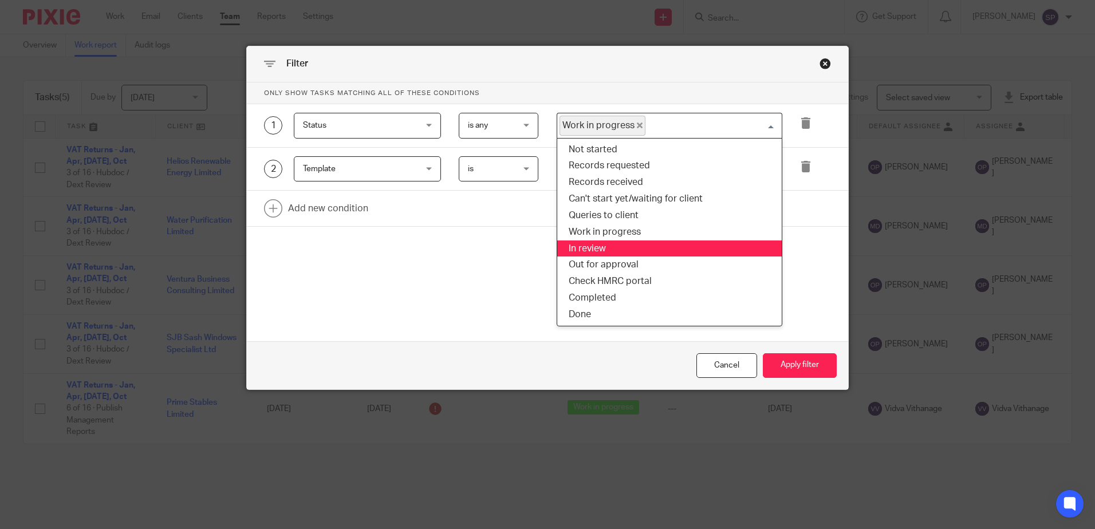
click at [592, 250] on li "In review" at bounding box center [669, 249] width 225 height 17
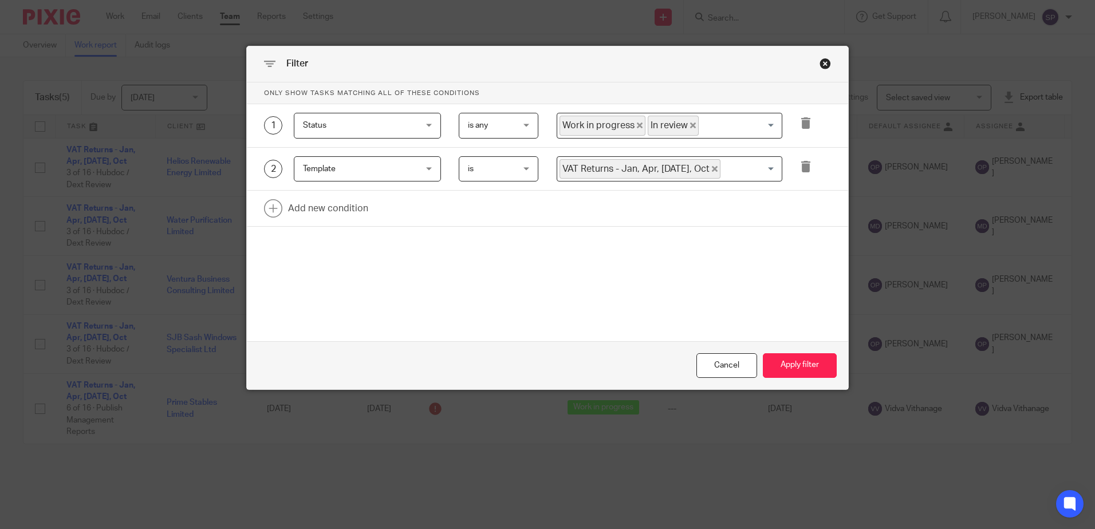
click at [637, 126] on icon "Deselect Work in progress" at bounding box center [640, 126] width 6 height 6
click at [802, 368] on button "Apply filter" at bounding box center [800, 365] width 74 height 25
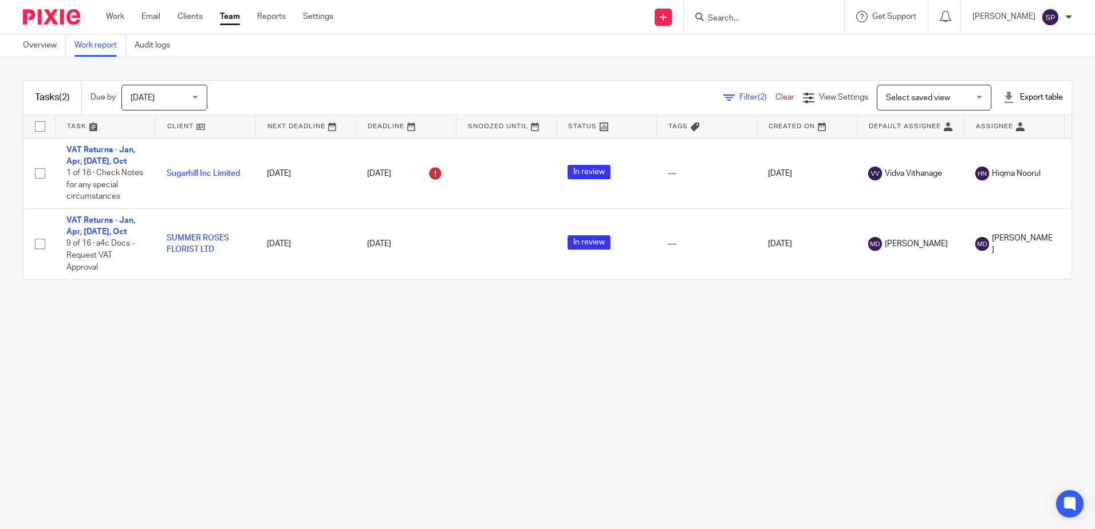
click at [723, 100] on icon at bounding box center [728, 97] width 11 height 11
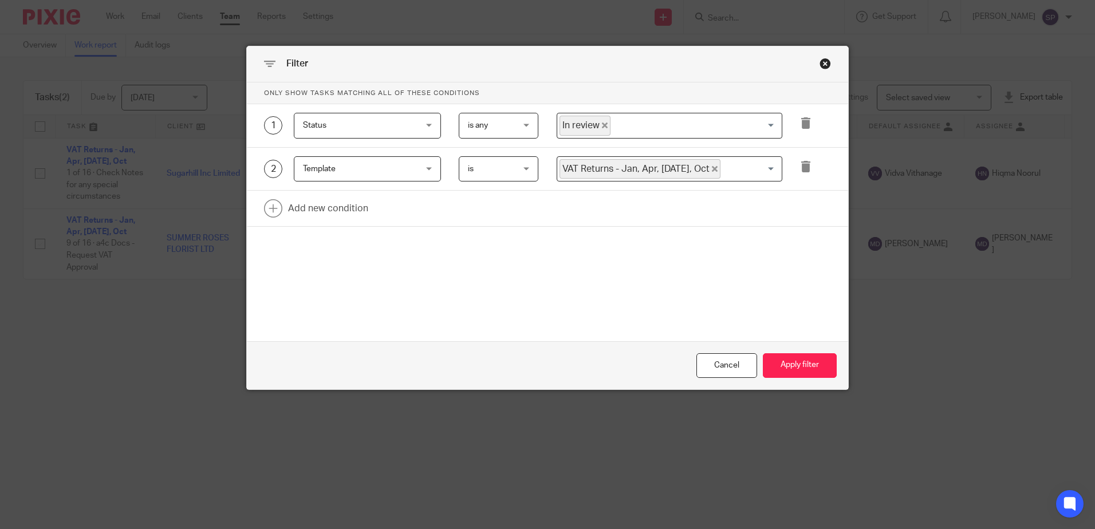
click at [602, 123] on icon "Deselect In review" at bounding box center [605, 126] width 6 height 6
click at [600, 123] on input "Search for option" at bounding box center [667, 126] width 217 height 20
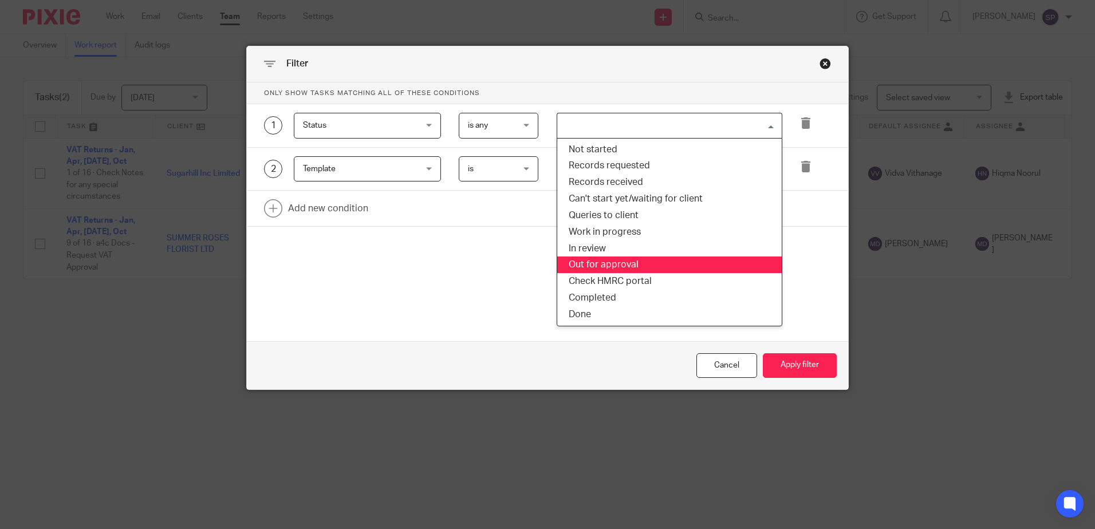
click at [594, 261] on li "Out for approval" at bounding box center [669, 265] width 225 height 17
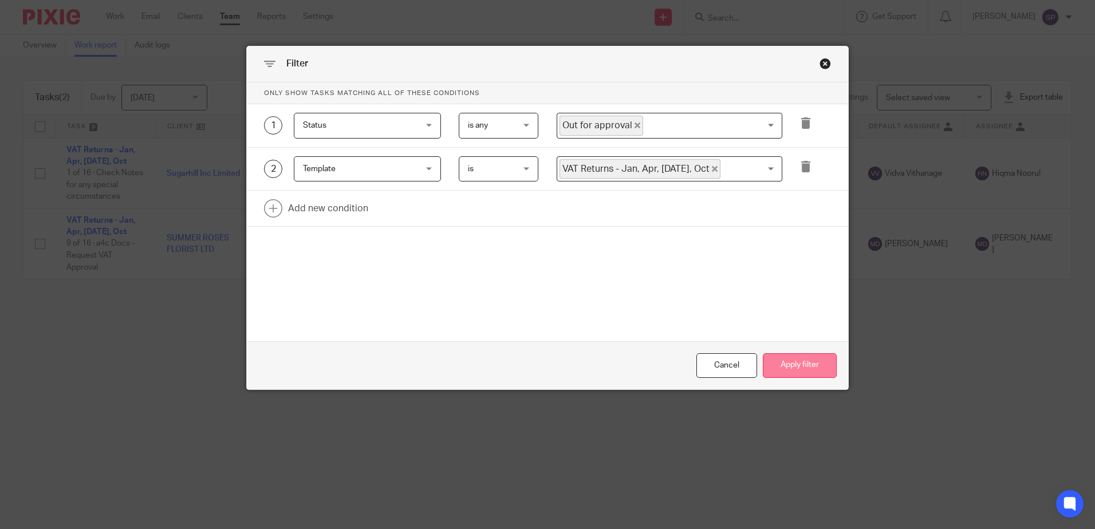
click at [804, 365] on button "Apply filter" at bounding box center [800, 365] width 74 height 25
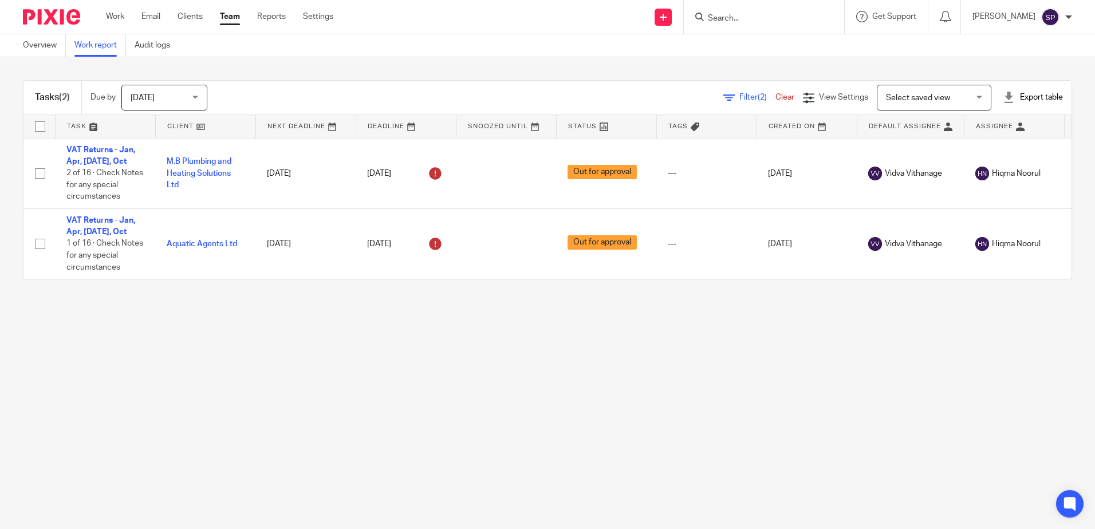
click at [740, 98] on span "Filter (2)" at bounding box center [758, 97] width 36 height 8
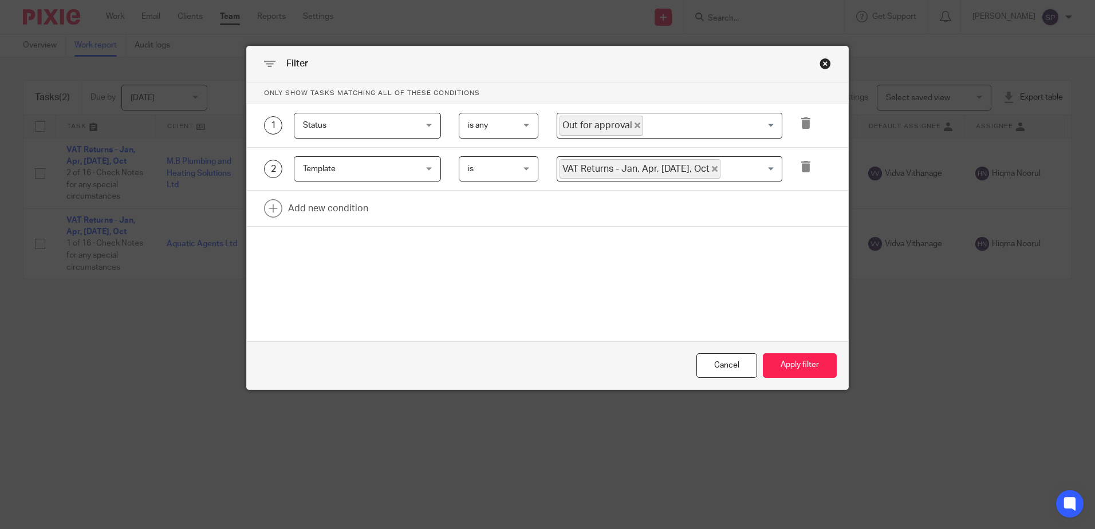
click at [635, 126] on icon "Deselect Out for approval" at bounding box center [638, 126] width 6 height 6
click at [808, 366] on button "Apply filter" at bounding box center [800, 365] width 74 height 25
